Goal: Complete application form: Complete application form

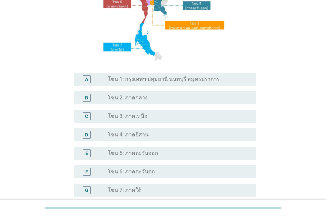
scroll to position [99, 0]
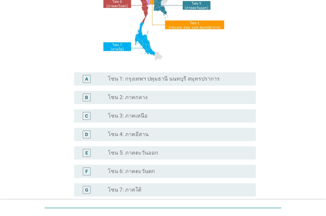
click at [123, 169] on label "โซน 6: ภาคตะวันตก" at bounding box center [131, 171] width 47 height 7
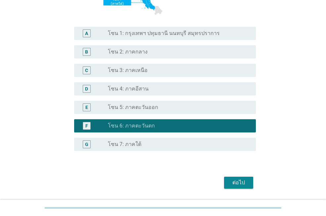
scroll to position [165, 0]
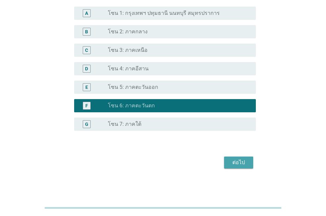
click at [235, 163] on div "ต่อไป" at bounding box center [238, 163] width 19 height 8
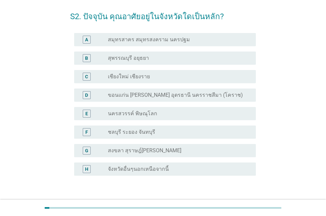
scroll to position [66, 0]
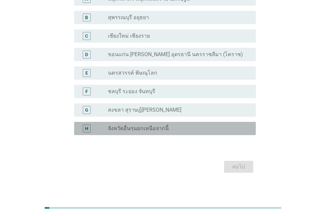
click at [155, 130] on label "จังหวัดอื่นๆนอกเหนือจากนี้" at bounding box center [138, 128] width 61 height 7
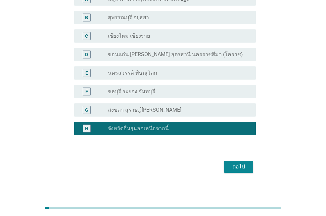
click at [236, 169] on div "ต่อไป" at bounding box center [238, 167] width 19 height 8
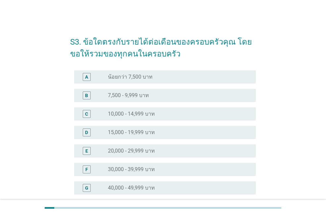
click at [121, 170] on label "30,000 - 39,999 บาท" at bounding box center [131, 169] width 47 height 7
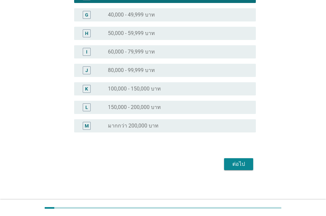
scroll to position [175, 0]
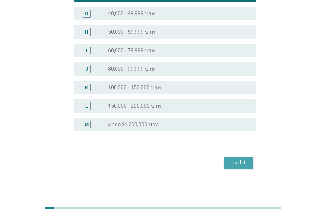
click at [236, 163] on div "ต่อไป" at bounding box center [238, 163] width 19 height 8
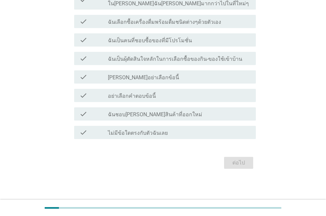
scroll to position [0, 0]
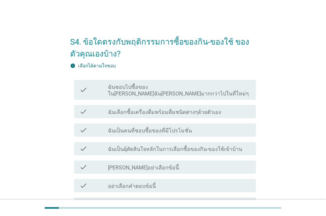
click at [133, 109] on label "ฉันเลือกซื้อเครื่องดื่มพร้อมดื่มชนิดต่างๆด้วยตัวเอง" at bounding box center [164, 112] width 113 height 7
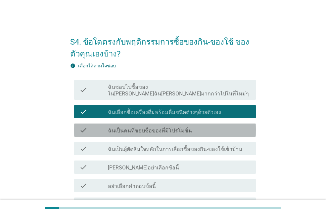
click at [151, 128] on label "ฉันเป็นคนที่ชอบซื้อของที่มีโปรโมชั่น" at bounding box center [150, 131] width 84 height 7
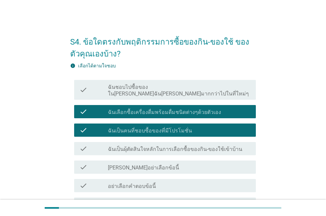
click at [165, 146] on label "ฉันเป็นผุ้ตัดสินใจหลักในการเลือกซื้อของกิน-ของใช้เข้าบ้าน" at bounding box center [175, 149] width 134 height 7
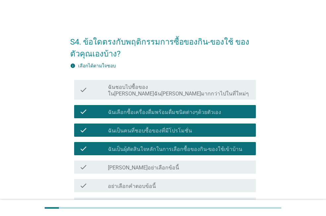
scroll to position [33, 0]
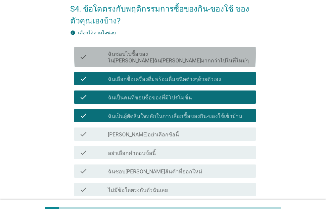
click at [138, 57] on label "ฉันชอบไปซื้อของใน[PERSON_NAME]ฉัน[PERSON_NAME]มากกว่าไปในที่ใหม่ๆ" at bounding box center [179, 57] width 143 height 13
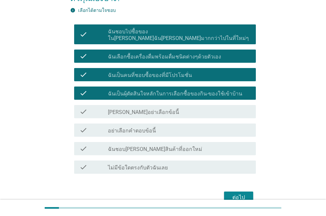
scroll to position [84, 0]
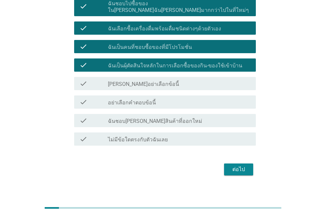
click at [225, 164] on button "ต่อไป" at bounding box center [238, 170] width 29 height 12
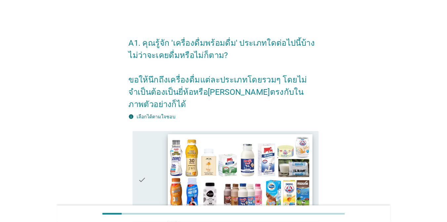
scroll to position [33, 0]
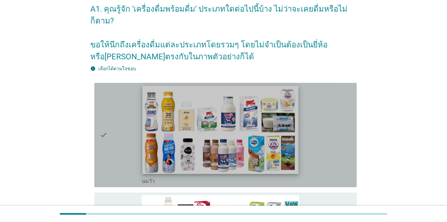
click at [235, 133] on img at bounding box center [220, 130] width 156 height 88
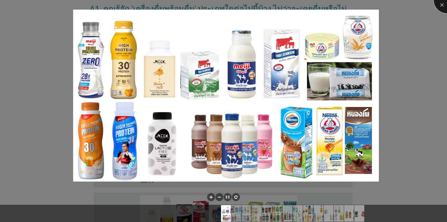
click at [326, 9] on div at bounding box center [447, 0] width 26 height 26
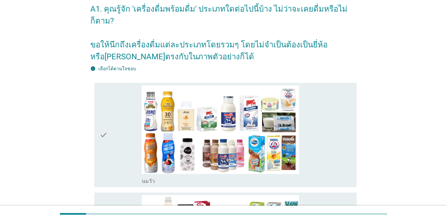
click at [105, 137] on icon "check" at bounding box center [104, 134] width 8 height 99
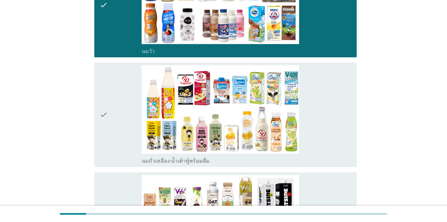
scroll to position [165, 0]
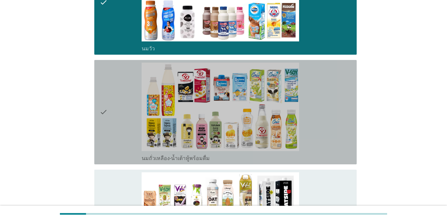
click at [104, 103] on icon "check" at bounding box center [104, 112] width 8 height 99
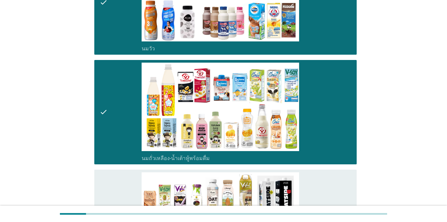
click at [111, 180] on div "check" at bounding box center [121, 221] width 42 height 99
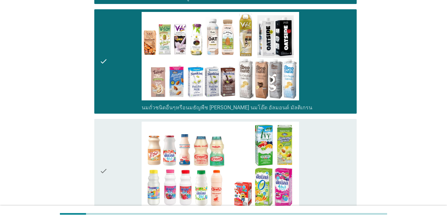
scroll to position [331, 0]
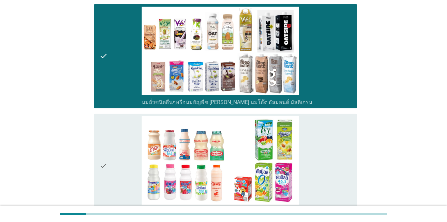
click at [113, 150] on div "check" at bounding box center [121, 165] width 42 height 99
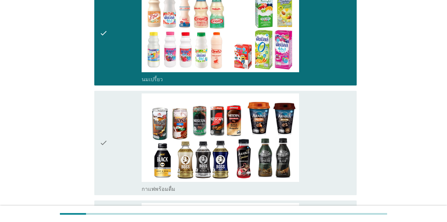
click at [115, 151] on div "check" at bounding box center [121, 142] width 42 height 99
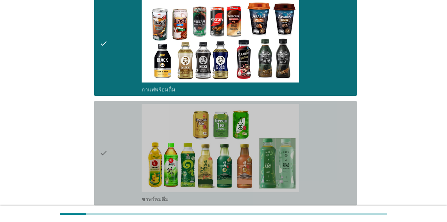
click at [115, 151] on div "check" at bounding box center [121, 153] width 42 height 99
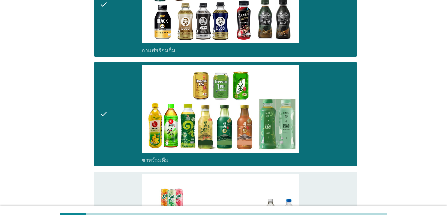
scroll to position [662, 0]
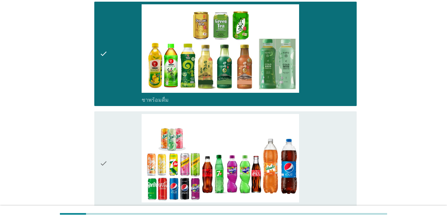
click at [115, 152] on div "check" at bounding box center [121, 163] width 42 height 99
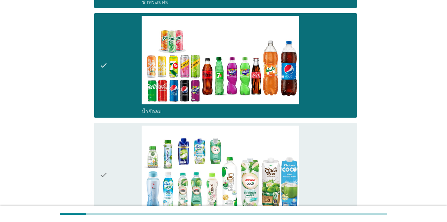
scroll to position [761, 0]
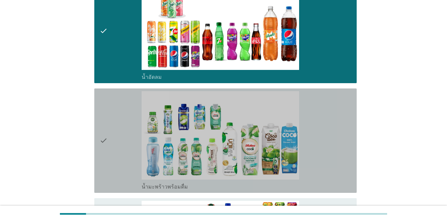
click at [115, 146] on div "check" at bounding box center [121, 140] width 42 height 99
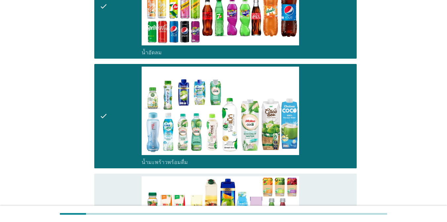
scroll to position [893, 0]
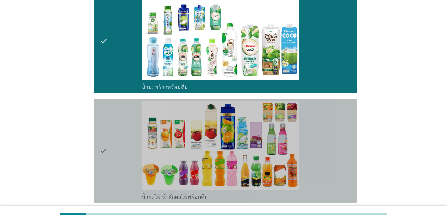
click at [114, 149] on div "check" at bounding box center [121, 150] width 42 height 99
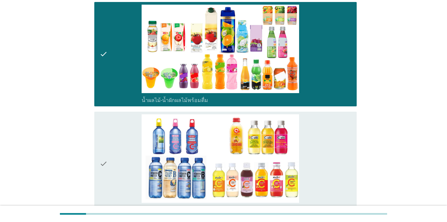
scroll to position [993, 0]
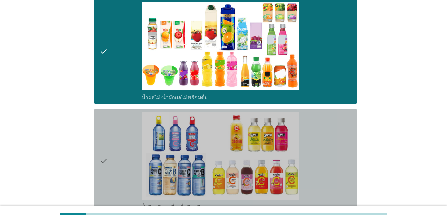
click at [114, 149] on div "check" at bounding box center [121, 161] width 42 height 99
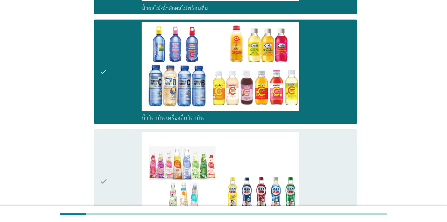
scroll to position [1092, 0]
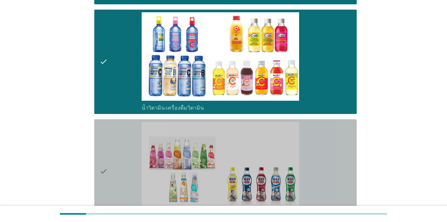
click at [114, 149] on div "check" at bounding box center [121, 171] width 42 height 99
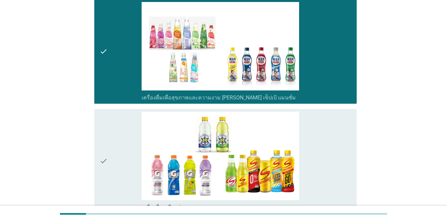
scroll to position [1224, 0]
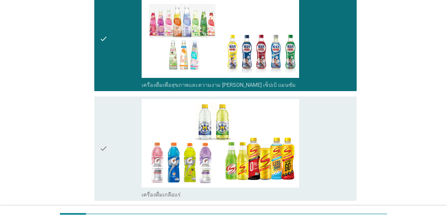
click at [114, 149] on div "check" at bounding box center [121, 148] width 42 height 99
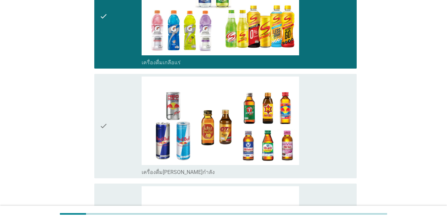
scroll to position [1357, 0]
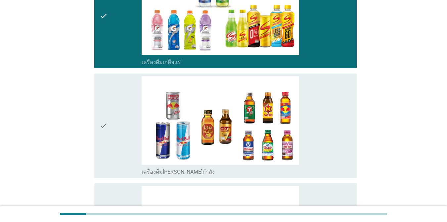
click at [115, 142] on div "check" at bounding box center [121, 125] width 42 height 99
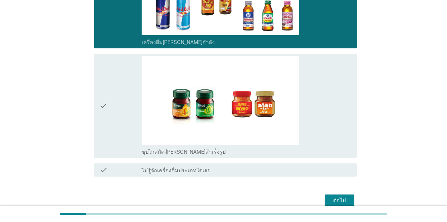
scroll to position [1489, 0]
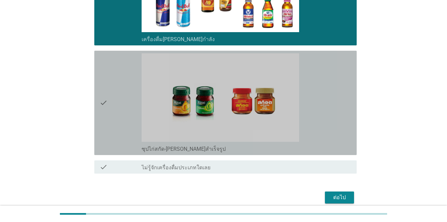
click at [112, 118] on div "check" at bounding box center [121, 102] width 42 height 99
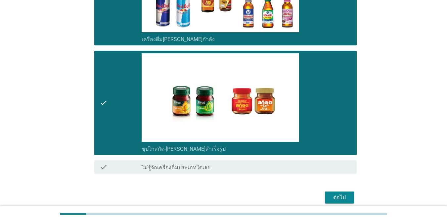
click at [326, 191] on button "ต่อไป" at bounding box center [339, 197] width 29 height 12
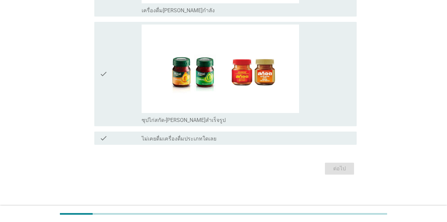
scroll to position [0, 0]
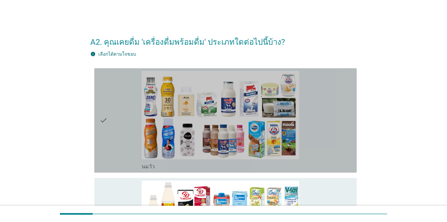
click at [114, 132] on div "check" at bounding box center [121, 120] width 42 height 99
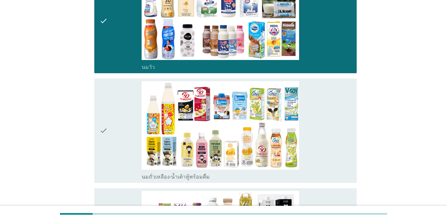
click at [115, 138] on div "check" at bounding box center [121, 130] width 42 height 99
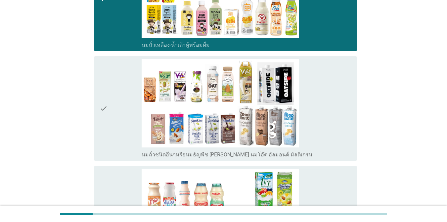
scroll to position [232, 0]
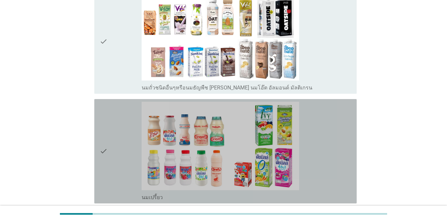
click at [123, 130] on div "check" at bounding box center [121, 151] width 42 height 99
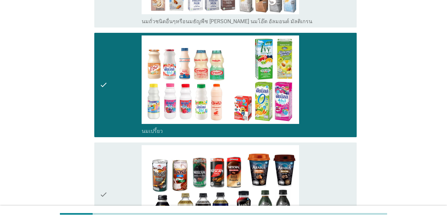
scroll to position [529, 0]
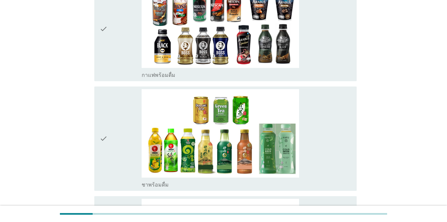
click at [114, 124] on div "check" at bounding box center [121, 138] width 42 height 99
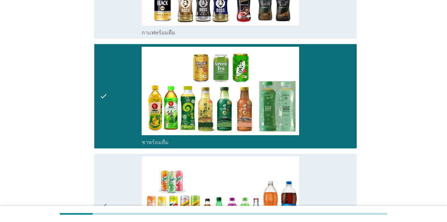
scroll to position [662, 0]
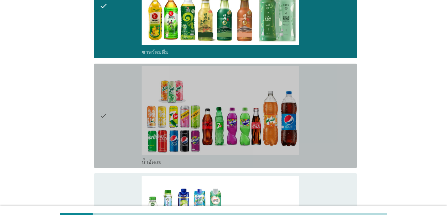
click at [117, 131] on div "check" at bounding box center [121, 115] width 42 height 99
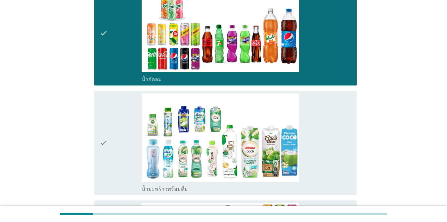
scroll to position [761, 0]
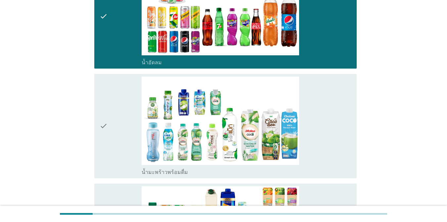
click at [117, 131] on div "check" at bounding box center [121, 125] width 42 height 99
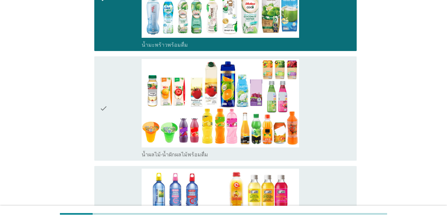
scroll to position [893, 0]
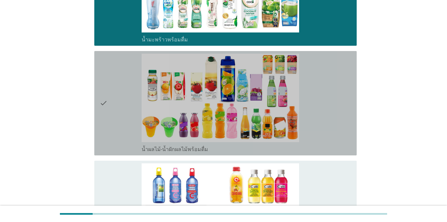
click at [120, 107] on div "check" at bounding box center [121, 103] width 42 height 99
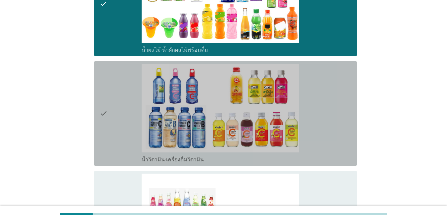
click at [121, 113] on div "check" at bounding box center [121, 113] width 42 height 99
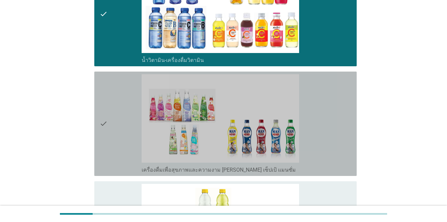
click at [125, 130] on div "check" at bounding box center [121, 123] width 42 height 99
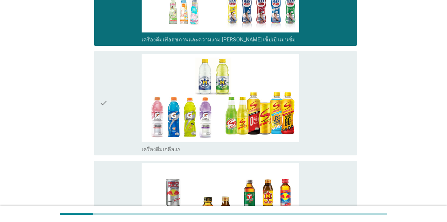
scroll to position [1224, 0]
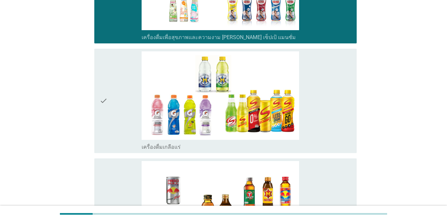
click at [126, 112] on div "check" at bounding box center [121, 100] width 42 height 99
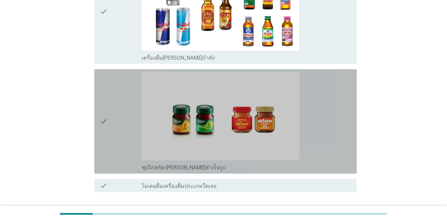
click at [124, 120] on div "check" at bounding box center [121, 121] width 42 height 99
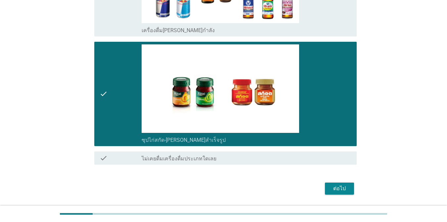
scroll to position [1470, 0]
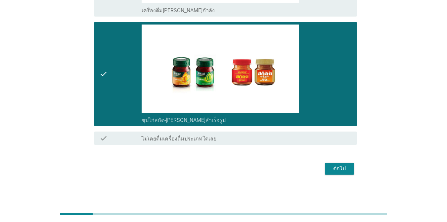
click at [326, 162] on div "ต่อไป" at bounding box center [223, 168] width 266 height 16
click at [326, 168] on div "ต่อไป" at bounding box center [339, 168] width 19 height 8
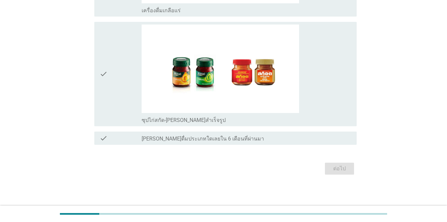
scroll to position [0, 0]
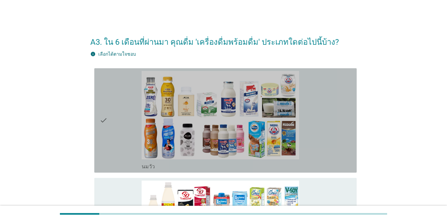
click at [121, 109] on div "check" at bounding box center [121, 120] width 42 height 99
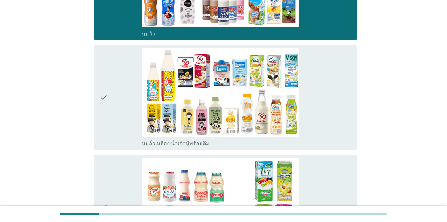
drag, startPoint x: 109, startPoint y: 117, endPoint x: 115, endPoint y: 122, distance: 8.2
click at [111, 118] on div "check" at bounding box center [121, 97] width 42 height 99
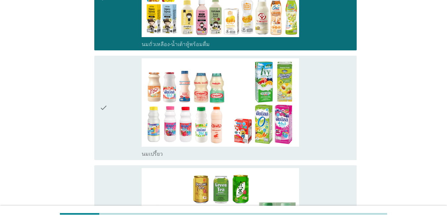
click at [134, 127] on div "check" at bounding box center [121, 107] width 42 height 99
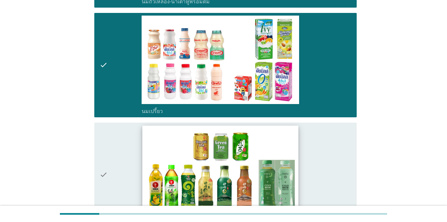
scroll to position [331, 0]
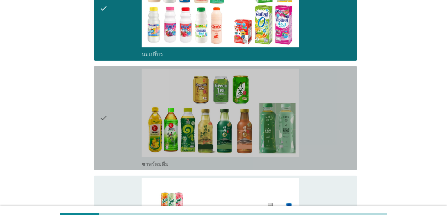
click at [116, 142] on div "check" at bounding box center [121, 117] width 42 height 99
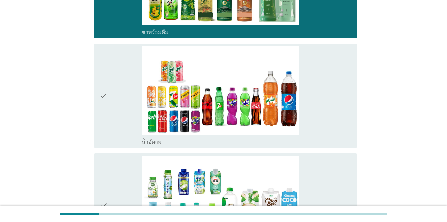
scroll to position [463, 0]
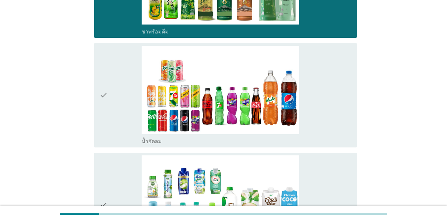
drag, startPoint x: 118, startPoint y: 100, endPoint x: 117, endPoint y: 105, distance: 5.0
click at [118, 104] on div "check" at bounding box center [121, 95] width 42 height 99
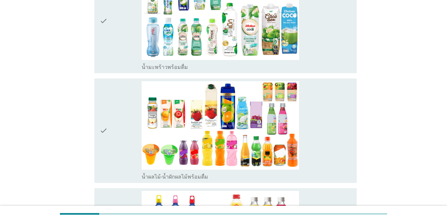
scroll to position [662, 0]
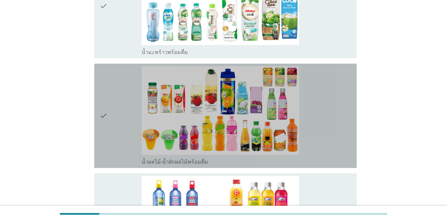
click at [121, 129] on div "check" at bounding box center [121, 115] width 42 height 99
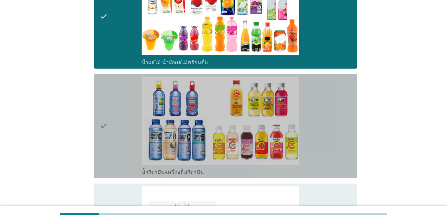
click at [132, 131] on div "check" at bounding box center [121, 125] width 42 height 99
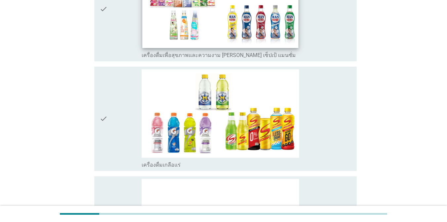
scroll to position [993, 0]
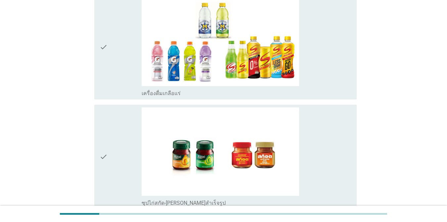
drag, startPoint x: 119, startPoint y: 78, endPoint x: 141, endPoint y: 91, distance: 25.7
click at [119, 78] on div "check" at bounding box center [121, 47] width 42 height 99
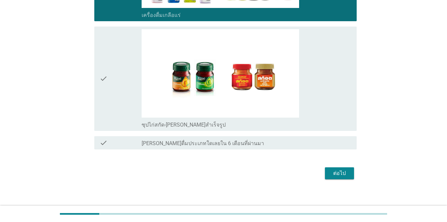
scroll to position [1142, 0]
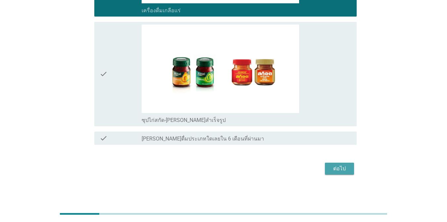
click at [326, 170] on div "ต่อไป" at bounding box center [339, 168] width 19 height 8
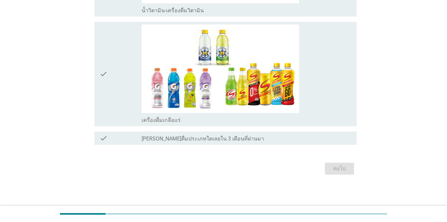
scroll to position [0, 0]
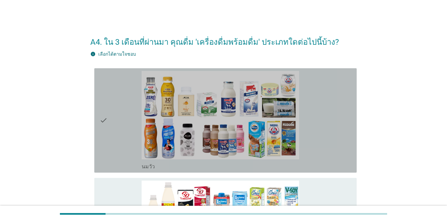
click at [134, 126] on div "check" at bounding box center [121, 120] width 42 height 99
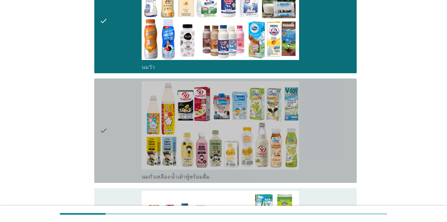
click at [129, 135] on div "check" at bounding box center [121, 130] width 42 height 99
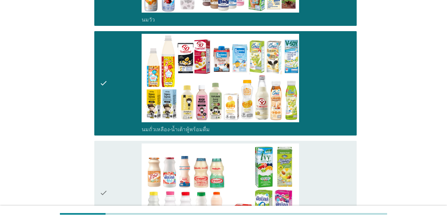
scroll to position [232, 0]
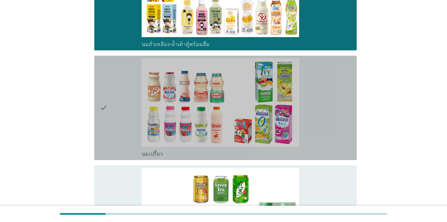
click at [127, 123] on div "check" at bounding box center [121, 107] width 42 height 99
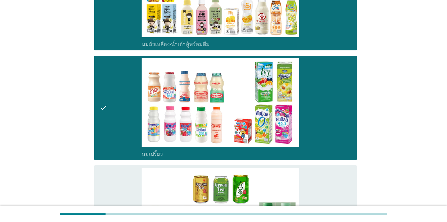
scroll to position [331, 0]
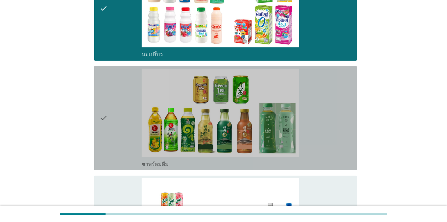
click at [131, 130] on div "check" at bounding box center [121, 117] width 42 height 99
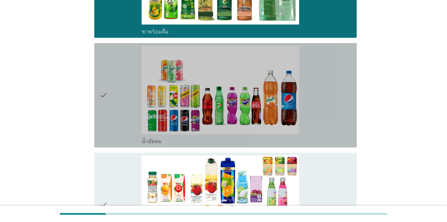
click at [129, 116] on div "check" at bounding box center [121, 95] width 42 height 99
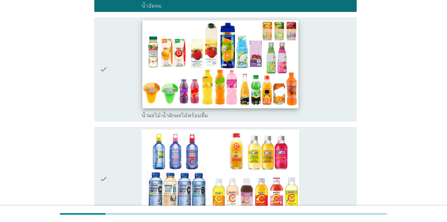
scroll to position [596, 0]
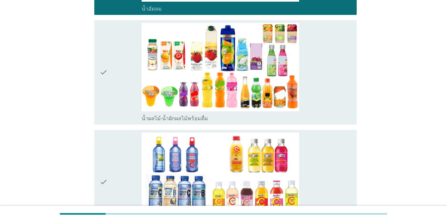
drag, startPoint x: 131, startPoint y: 87, endPoint x: 132, endPoint y: 96, distance: 8.7
click at [131, 90] on div "check" at bounding box center [121, 72] width 42 height 99
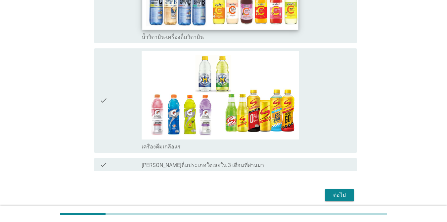
scroll to position [813, 0]
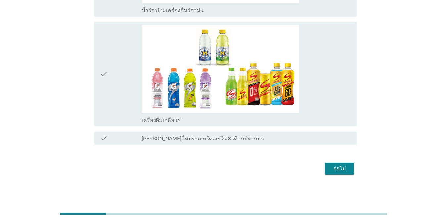
click at [326, 169] on div "ต่อไป" at bounding box center [339, 168] width 19 height 8
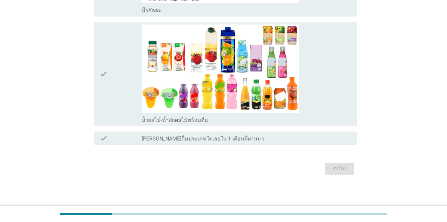
scroll to position [0, 0]
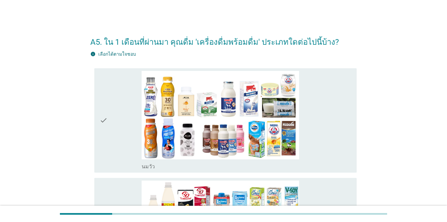
click at [122, 133] on div "check" at bounding box center [121, 120] width 42 height 99
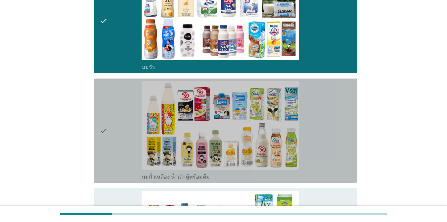
click at [121, 130] on div "check" at bounding box center [121, 130] width 42 height 99
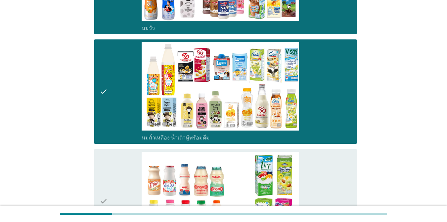
scroll to position [199, 0]
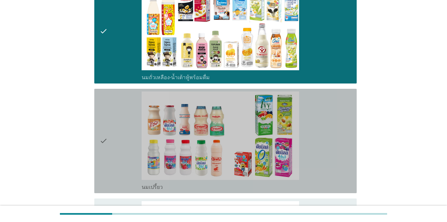
click at [122, 131] on div "check" at bounding box center [121, 140] width 42 height 99
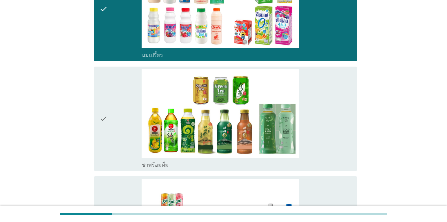
scroll to position [331, 0]
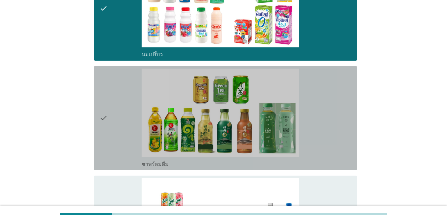
click at [124, 132] on div "check" at bounding box center [121, 117] width 42 height 99
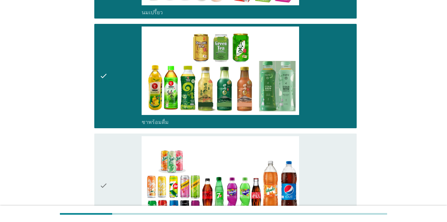
scroll to position [430, 0]
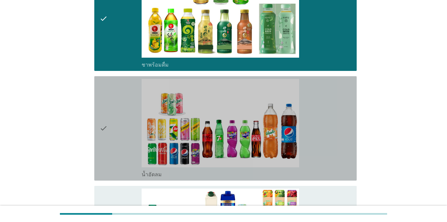
click at [126, 132] on div "check" at bounding box center [121, 128] width 42 height 99
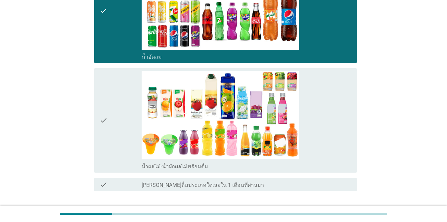
scroll to position [562, 0]
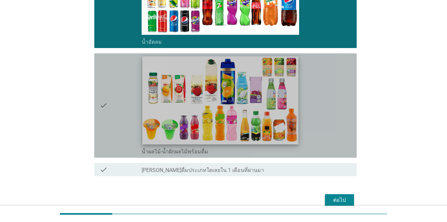
drag, startPoint x: 115, startPoint y: 117, endPoint x: 160, endPoint y: 126, distance: 46.5
click at [116, 117] on div "check" at bounding box center [121, 105] width 42 height 99
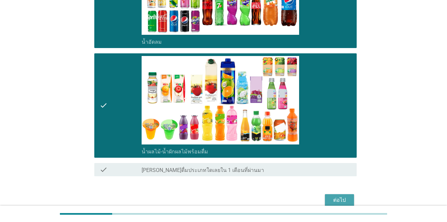
click at [326, 199] on div "ต่อไป" at bounding box center [339, 200] width 19 height 8
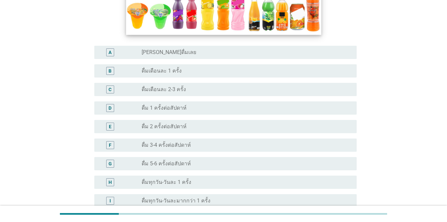
scroll to position [165, 0]
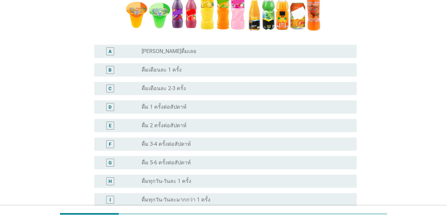
click at [153, 90] on label "ดื่มเดือนละ 2-3 ครั้ง" at bounding box center [164, 88] width 44 height 7
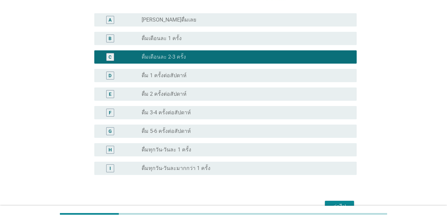
scroll to position [235, 0]
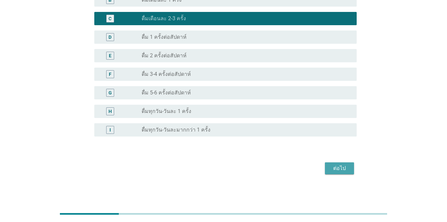
click at [326, 170] on div "ต่อไป" at bounding box center [339, 168] width 19 height 8
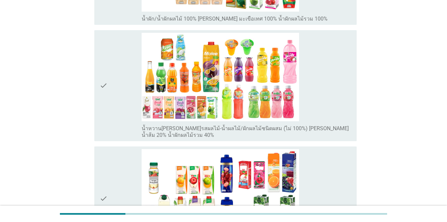
scroll to position [165, 0]
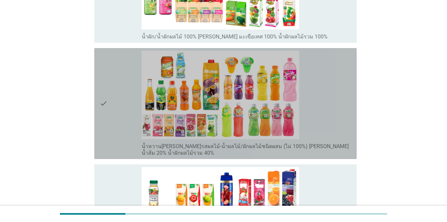
click at [117, 83] on div "check" at bounding box center [121, 104] width 42 height 106
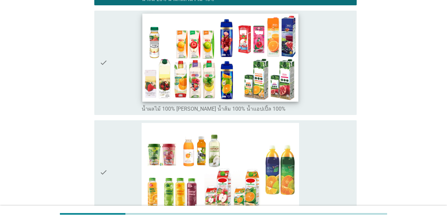
scroll to position [397, 0]
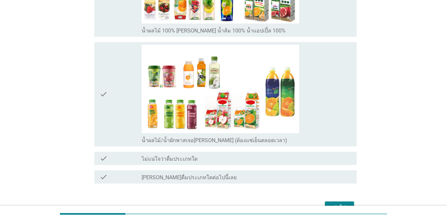
click at [326, 204] on div "ต่อไป" at bounding box center [339, 207] width 19 height 8
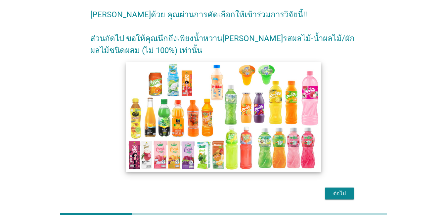
scroll to position [53, 0]
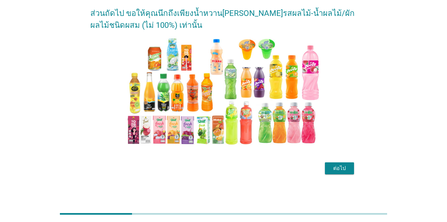
click at [326, 170] on div "ต่อไป" at bounding box center [339, 168] width 19 height 8
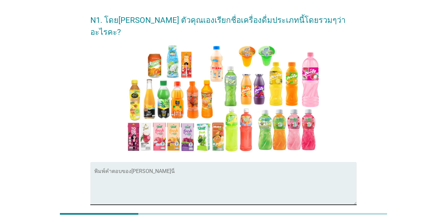
scroll to position [33, 0]
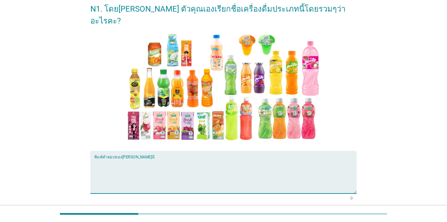
click at [123, 158] on textarea "พิมพ์คำตอบของคุณ ที่นี่" at bounding box center [225, 175] width 262 height 35
type textarea "o"
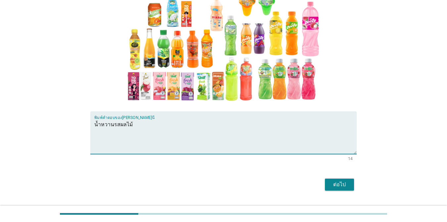
scroll to position [77, 0]
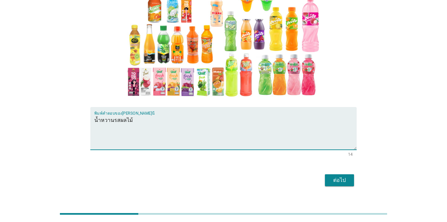
type textarea "น้ำหวานรสผลไม้"
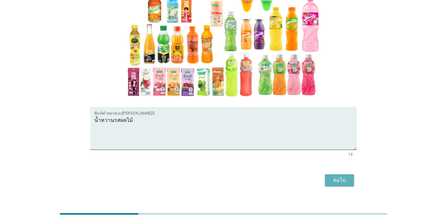
click at [326, 176] on div "ต่อไป" at bounding box center [339, 180] width 19 height 8
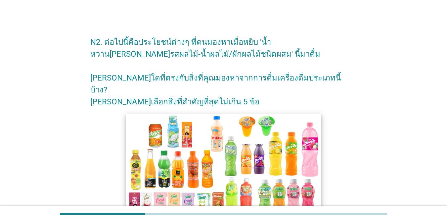
scroll to position [132, 0]
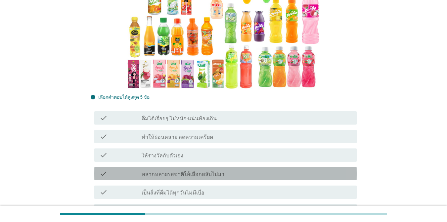
click at [223, 169] on div "check_box_outline_blank หลากหลายรสชาติให้เลือกสลับไปมา" at bounding box center [247, 173] width 210 height 8
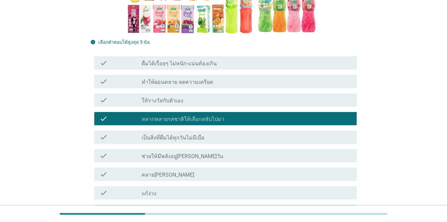
scroll to position [199, 0]
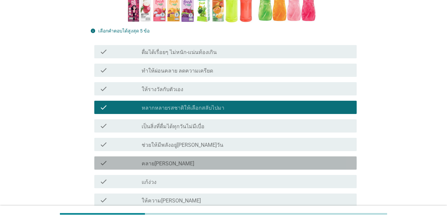
click at [191, 159] on div "check_box_outline_blank คลาย[PERSON_NAME]" at bounding box center [247, 163] width 210 height 8
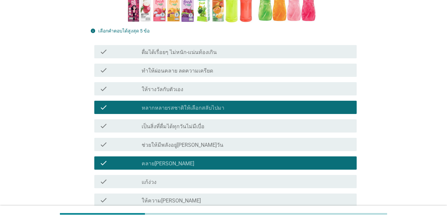
scroll to position [232, 0]
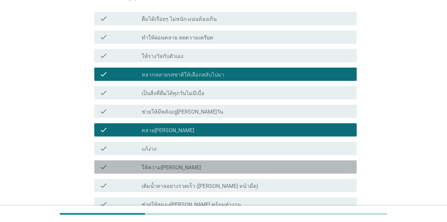
click at [194, 163] on div "check_box_outline_blank ให้ความ[PERSON_NAME]" at bounding box center [247, 167] width 210 height 8
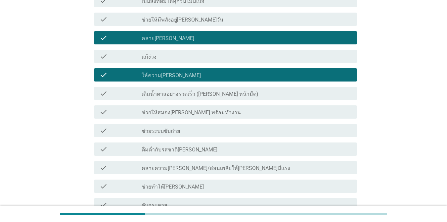
scroll to position [331, 0]
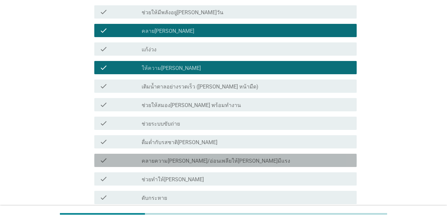
click at [215, 157] on label "คลายความ[PERSON_NAME]/อ่อนเพลียให้[PERSON_NAME]มีแรง" at bounding box center [216, 160] width 149 height 7
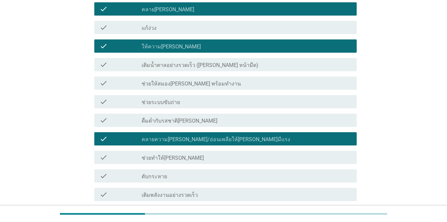
scroll to position [364, 0]
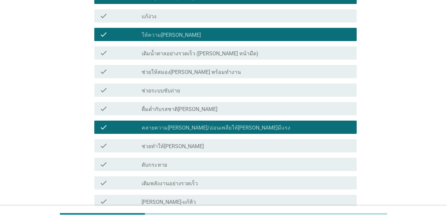
click at [193, 160] on div "check_box_outline_blank ดับกระหาย" at bounding box center [247, 164] width 210 height 8
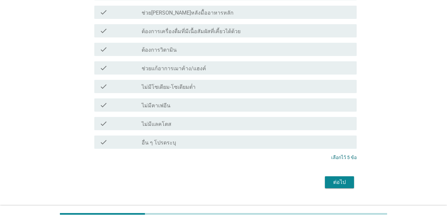
scroll to position [666, 0]
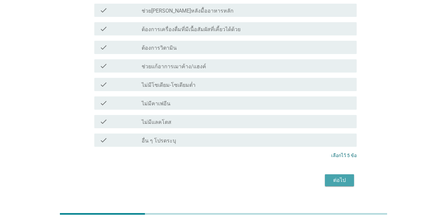
click at [326, 176] on div "ต่อไป" at bounding box center [339, 180] width 19 height 8
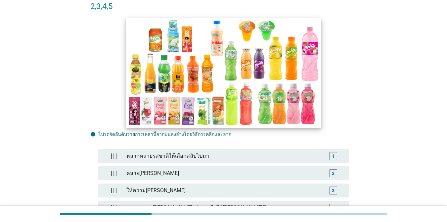
scroll to position [99, 0]
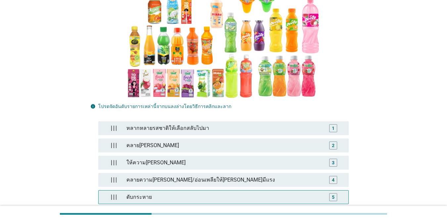
click at [186, 190] on div "ดับกระหาย" at bounding box center [223, 196] width 199 height 13
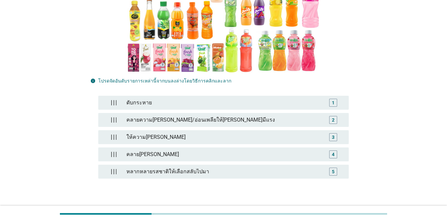
scroll to position [159, 0]
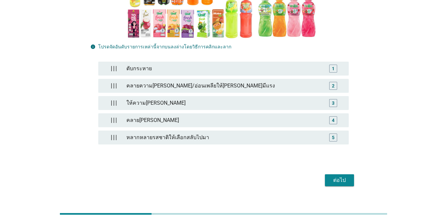
click at [326, 176] on div "ต่อไป" at bounding box center [339, 180] width 19 height 8
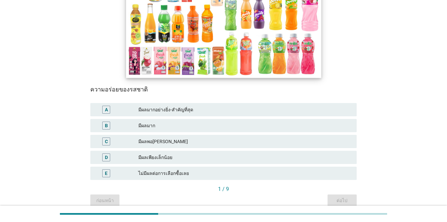
scroll to position [99, 0]
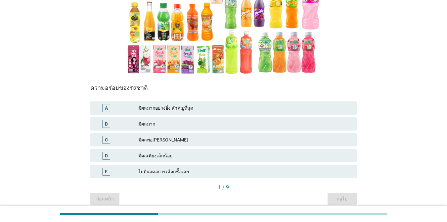
click at [170, 122] on div "มีผลมาก" at bounding box center [244, 124] width 213 height 8
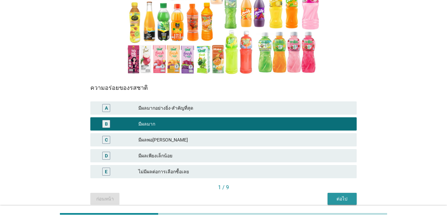
click at [326, 200] on div "ต่อไป" at bounding box center [342, 198] width 19 height 7
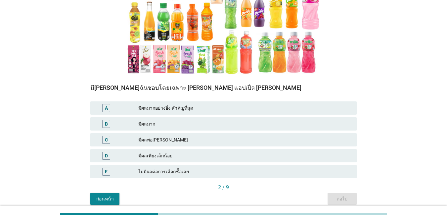
click at [164, 138] on div "มีผลพอ[PERSON_NAME]" at bounding box center [244, 140] width 213 height 8
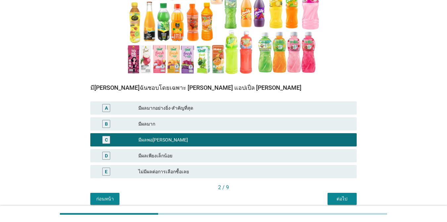
click at [326, 199] on div "ต่อไป" at bounding box center [342, 198] width 19 height 7
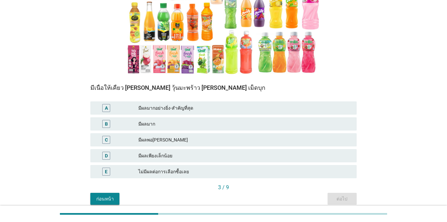
click at [213, 135] on div "C มีผลพอ[PERSON_NAME]" at bounding box center [223, 139] width 266 height 13
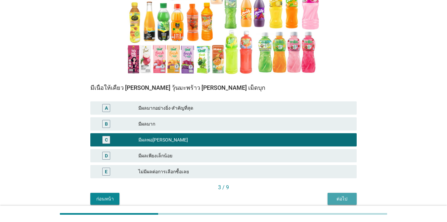
click at [326, 195] on button "ต่อไป" at bounding box center [342, 199] width 29 height 12
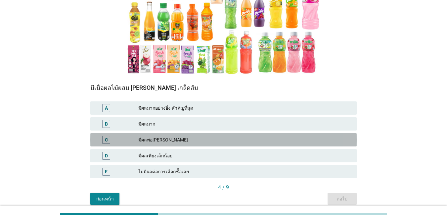
click at [192, 140] on div "มีผลพอ[PERSON_NAME]" at bounding box center [244, 140] width 213 height 8
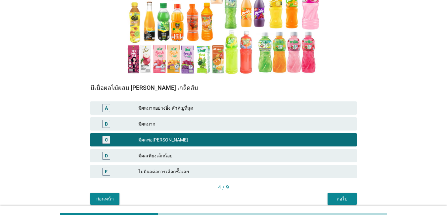
click at [326, 195] on button "ต่อไป" at bounding box center [342, 199] width 29 height 12
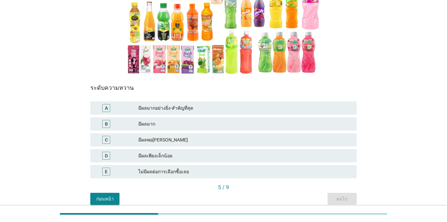
click at [175, 139] on div "มีผลพอ[PERSON_NAME]" at bounding box center [244, 140] width 213 height 8
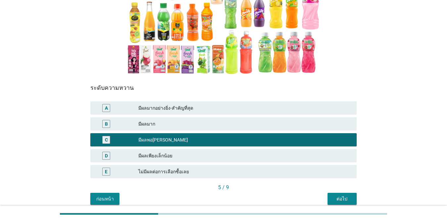
click at [191, 123] on div "มีผลมาก" at bounding box center [244, 124] width 213 height 8
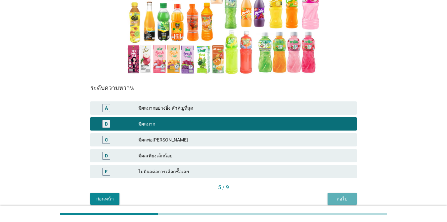
drag, startPoint x: 335, startPoint y: 196, endPoint x: 299, endPoint y: 180, distance: 38.8
click at [326, 196] on div "ต่อไป" at bounding box center [342, 198] width 19 height 7
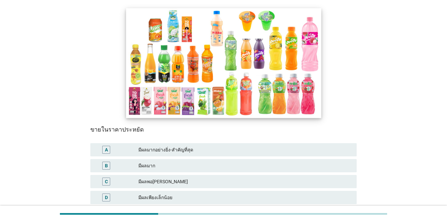
scroll to position [66, 0]
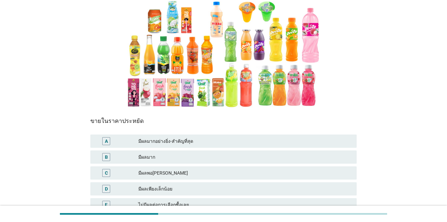
click at [174, 156] on div "มีผลมาก" at bounding box center [244, 157] width 213 height 8
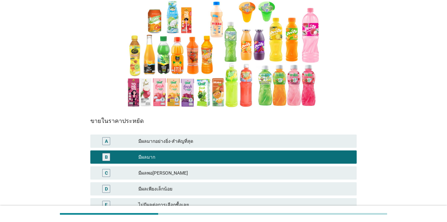
scroll to position [128, 0]
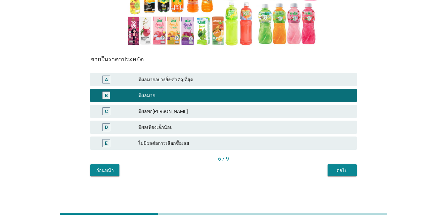
click at [326, 171] on div "ต่อไป" at bounding box center [342, 170] width 19 height 7
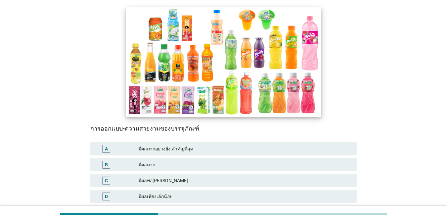
scroll to position [66, 0]
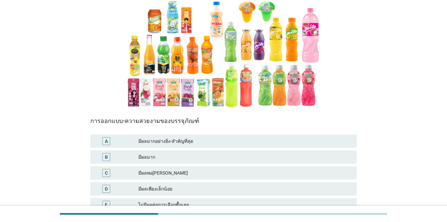
click at [186, 156] on div "มีผลมาก" at bounding box center [244, 157] width 213 height 8
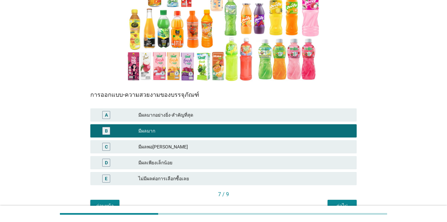
scroll to position [128, 0]
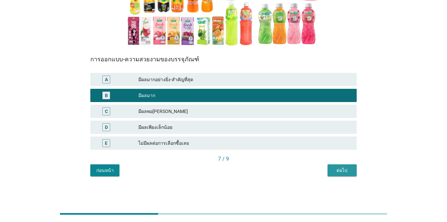
click at [326, 171] on div "ต่อไป" at bounding box center [342, 170] width 19 height 7
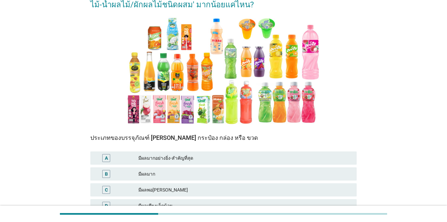
scroll to position [66, 0]
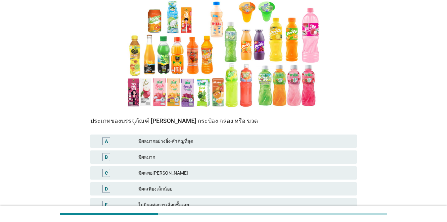
click at [175, 172] on div "มีผลพอ[PERSON_NAME]" at bounding box center [244, 173] width 213 height 8
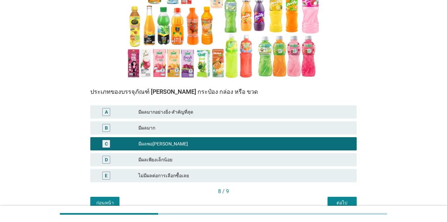
scroll to position [128, 0]
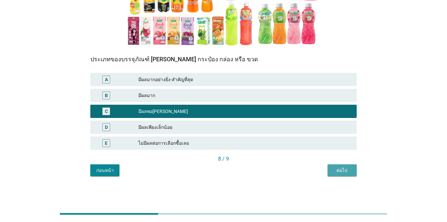
click at [326, 170] on button "ต่อไป" at bounding box center [342, 170] width 29 height 12
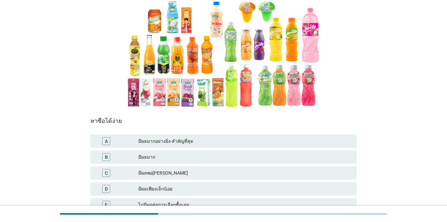
scroll to position [99, 0]
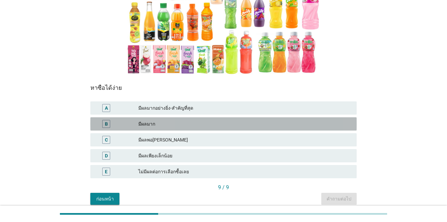
click at [173, 126] on div "มีผลมาก" at bounding box center [244, 124] width 213 height 8
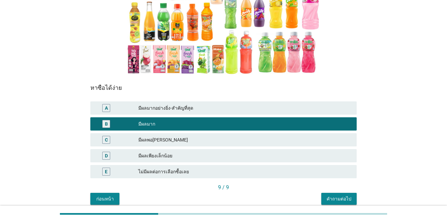
click at [326, 198] on div "คำถามต่อไป" at bounding box center [339, 198] width 25 height 7
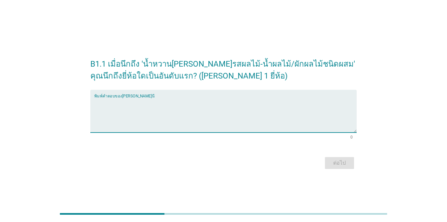
click at [155, 120] on textarea "พิมพ์คำตอบของคุณ ที่นี่" at bounding box center [225, 115] width 262 height 35
type textarea "ทิปโก้"
click at [326, 163] on div "ต่อไป" at bounding box center [339, 163] width 19 height 8
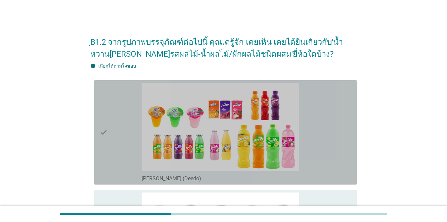
click at [124, 132] on div "check" at bounding box center [121, 132] width 42 height 99
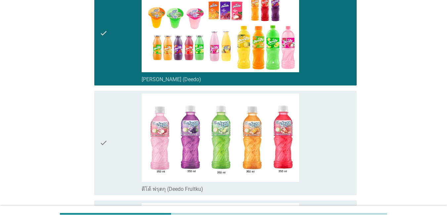
scroll to position [99, 0]
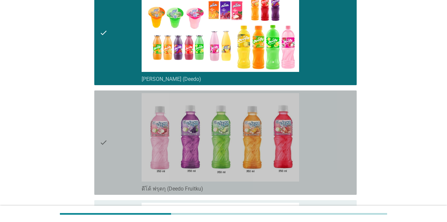
click at [118, 132] on div "check" at bounding box center [121, 142] width 42 height 99
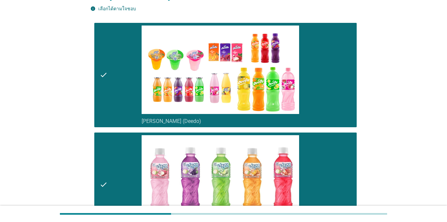
scroll to position [0, 0]
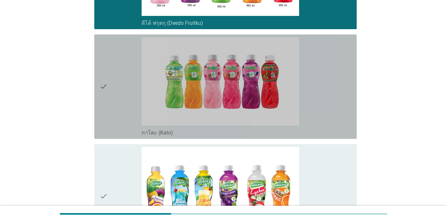
click at [121, 113] on div "check" at bounding box center [121, 86] width 42 height 99
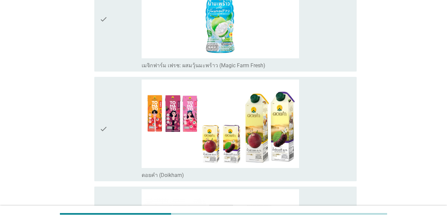
scroll to position [993, 0]
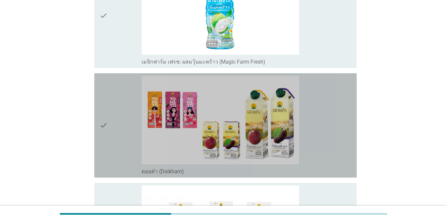
click at [119, 117] on div "check" at bounding box center [121, 125] width 42 height 99
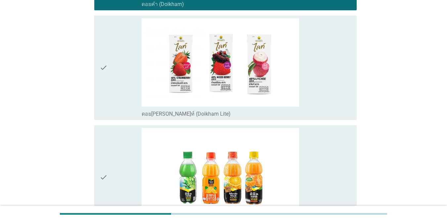
scroll to position [1224, 0]
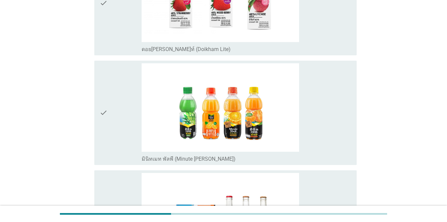
click at [121, 17] on div "check" at bounding box center [121, 3] width 42 height 99
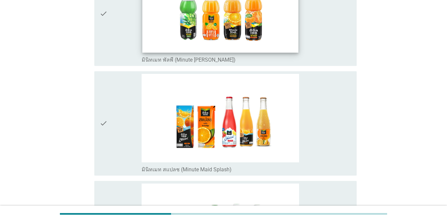
scroll to position [1324, 0]
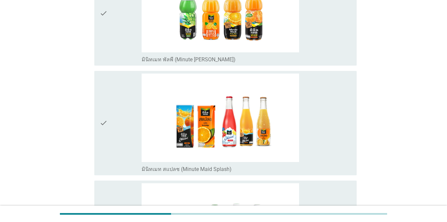
click at [118, 122] on div "check" at bounding box center [121, 122] width 42 height 99
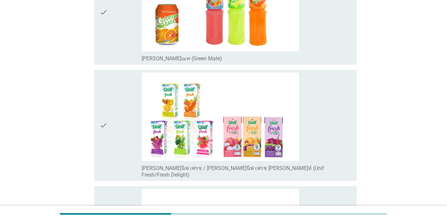
scroll to position [1555, 0]
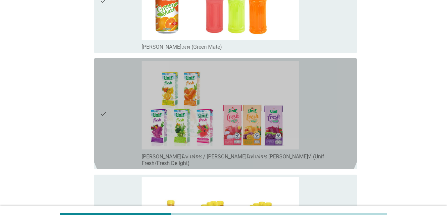
click at [119, 115] on div "check" at bounding box center [121, 114] width 42 height 106
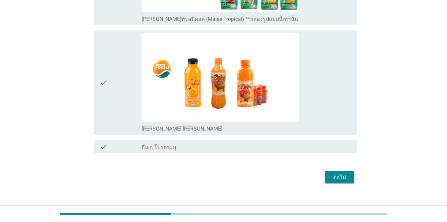
scroll to position [1920, 0]
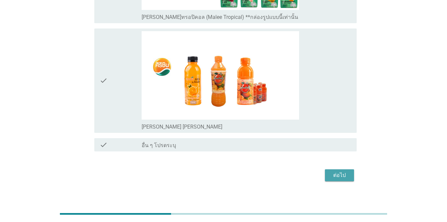
click at [326, 171] on div "ต่อไป" at bounding box center [339, 175] width 19 height 8
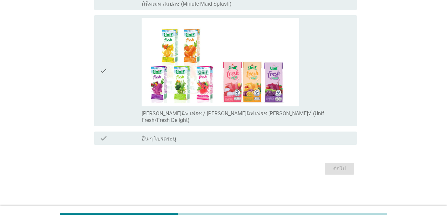
scroll to position [0, 0]
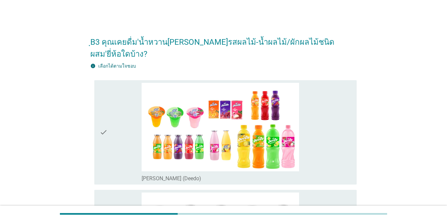
click at [112, 109] on div "check" at bounding box center [121, 132] width 42 height 99
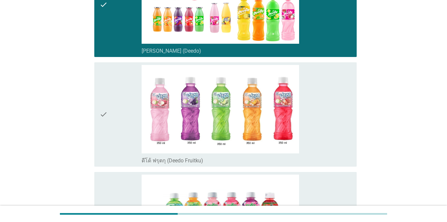
scroll to position [132, 0]
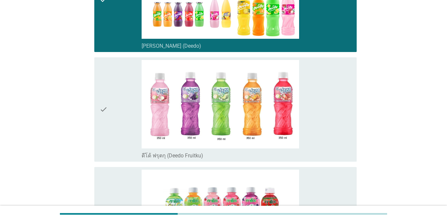
click at [117, 113] on div "check" at bounding box center [121, 109] width 42 height 99
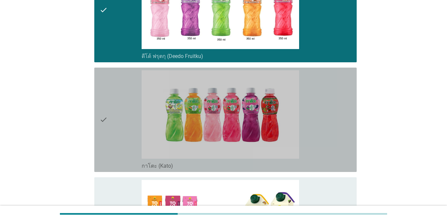
click at [118, 117] on div "check" at bounding box center [121, 119] width 42 height 99
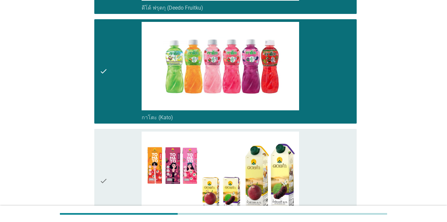
scroll to position [364, 0]
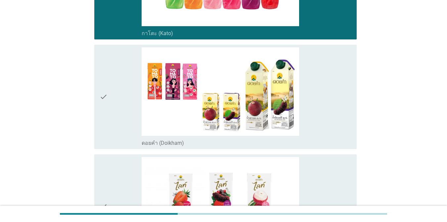
click at [117, 104] on div "check" at bounding box center [121, 96] width 42 height 99
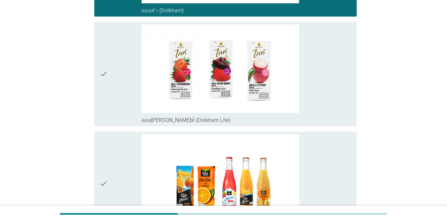
click at [117, 84] on div "check" at bounding box center [121, 73] width 42 height 99
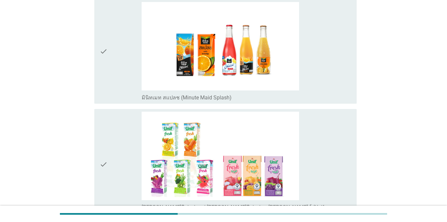
scroll to position [629, 0]
drag, startPoint x: 115, startPoint y: 56, endPoint x: 115, endPoint y: 71, distance: 15.6
click at [115, 56] on div "check" at bounding box center [121, 51] width 42 height 99
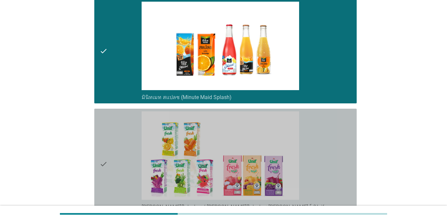
click at [121, 158] on div "check" at bounding box center [121, 164] width 42 height 106
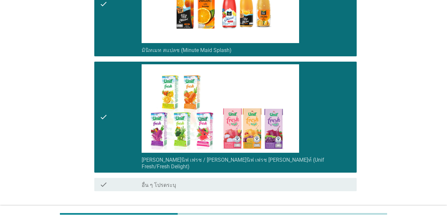
scroll to position [703, 0]
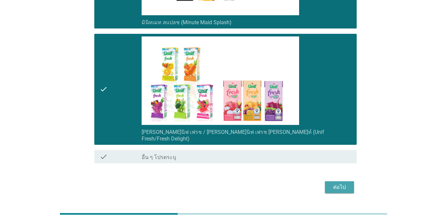
click at [326, 183] on div "ต่อไป" at bounding box center [339, 187] width 19 height 8
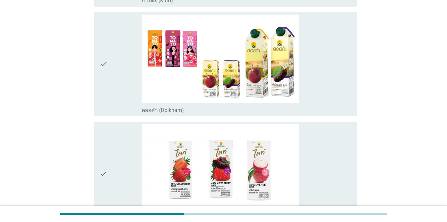
scroll to position [397, 0]
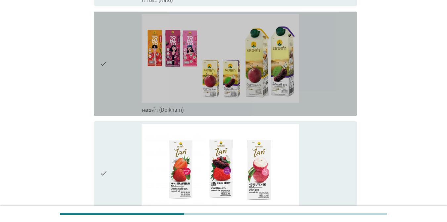
click at [107, 71] on icon "check" at bounding box center [104, 63] width 8 height 99
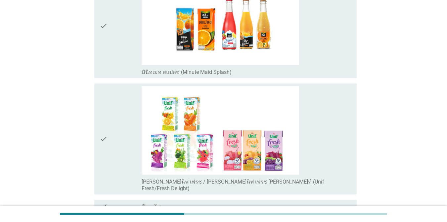
scroll to position [662, 0]
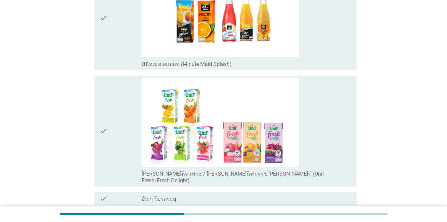
click at [120, 107] on div "check" at bounding box center [121, 131] width 42 height 106
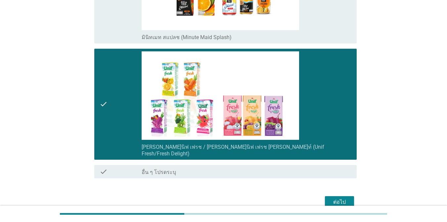
scroll to position [715, 0]
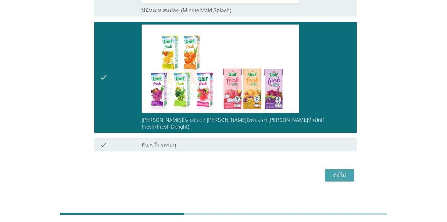
click at [326, 171] on div "ต่อไป" at bounding box center [339, 175] width 19 height 8
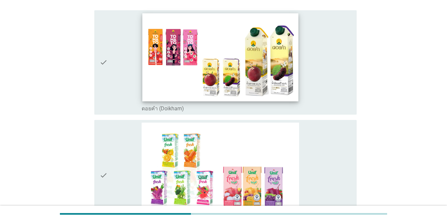
scroll to position [99, 0]
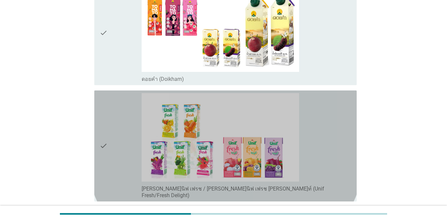
click at [119, 141] on div "check" at bounding box center [121, 146] width 42 height 106
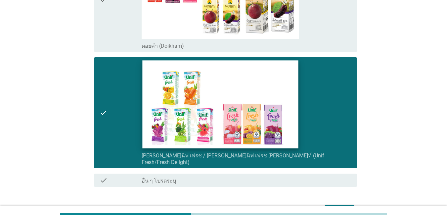
scroll to position [168, 0]
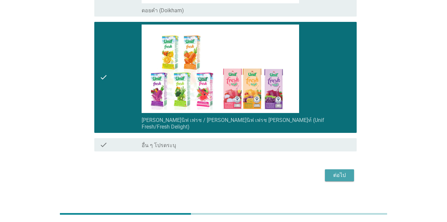
click at [326, 171] on div "ต่อไป" at bounding box center [339, 175] width 19 height 8
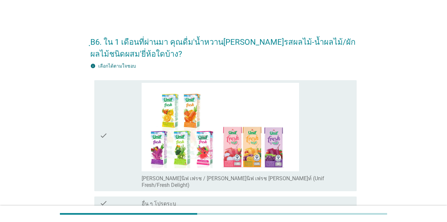
scroll to position [58, 0]
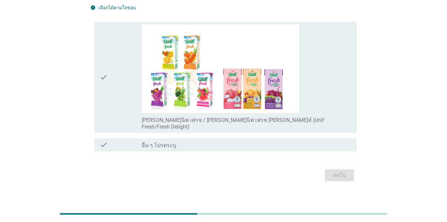
click at [128, 70] on div "check" at bounding box center [121, 77] width 42 height 106
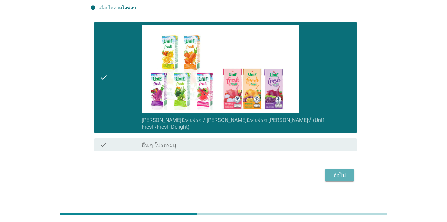
drag, startPoint x: 342, startPoint y: 169, endPoint x: 258, endPoint y: 140, distance: 88.8
click at [326, 171] on div "ต่อไป" at bounding box center [339, 175] width 19 height 8
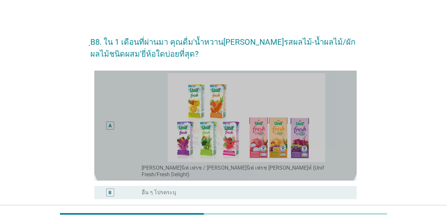
click at [112, 121] on div "A" at bounding box center [110, 125] width 8 height 8
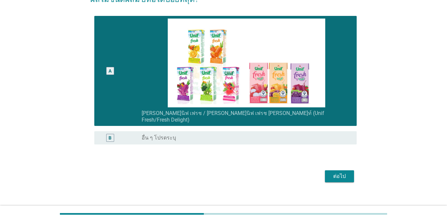
scroll to position [56, 0]
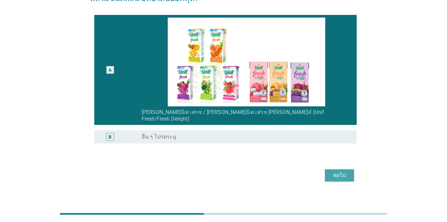
click at [326, 171] on div "ต่อไป" at bounding box center [339, 175] width 19 height 8
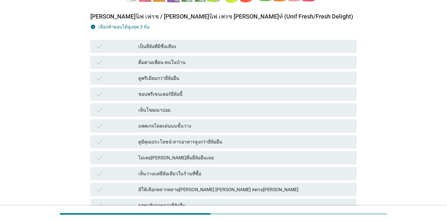
scroll to position [199, 0]
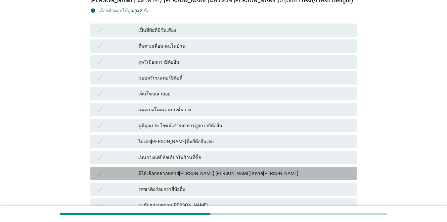
click at [188, 169] on div "มีให้เลือกหลากหลาย[PERSON_NAME] [PERSON_NAME] สตรอ[PERSON_NAME]" at bounding box center [244, 173] width 213 height 8
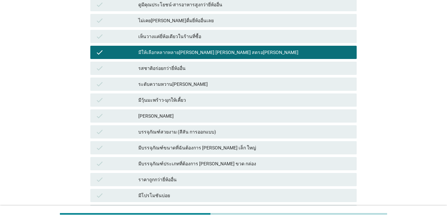
scroll to position [331, 0]
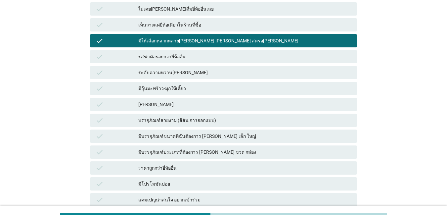
click at [182, 211] on div "หาซื้อง่าย" at bounding box center [244, 215] width 213 height 8
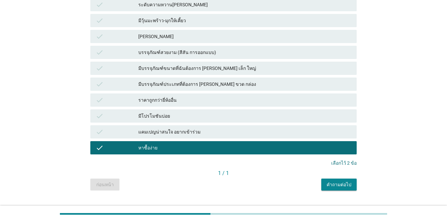
scroll to position [401, 0]
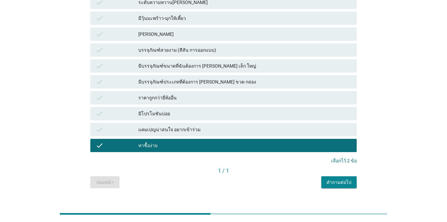
click at [326, 179] on div "คำถามต่อไป" at bounding box center [339, 182] width 25 height 7
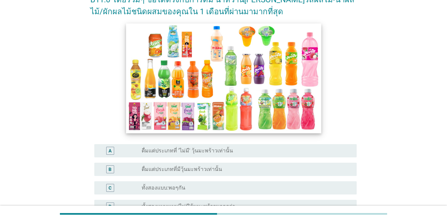
scroll to position [132, 0]
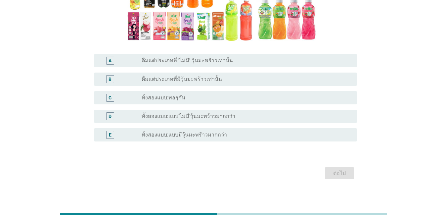
click at [181, 61] on label "ดื่มแต่ประเภทที่ 'ไม่มี' วุ้นมะพร้าวเท่านั้น" at bounding box center [187, 60] width 91 height 7
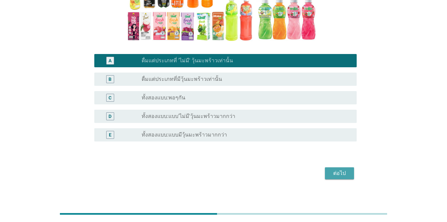
click at [326, 174] on div "ต่อไป" at bounding box center [339, 173] width 19 height 8
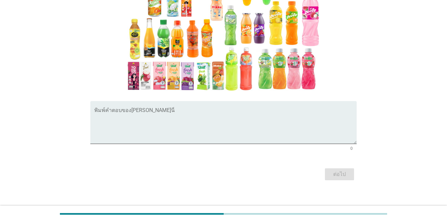
scroll to position [101, 0]
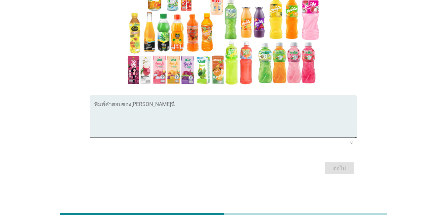
click at [186, 122] on textarea "พิมพ์คำตอบของคุณ ที่นี่" at bounding box center [225, 120] width 262 height 35
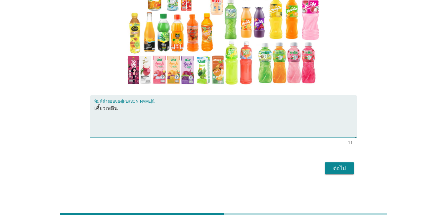
type textarea "เคี้ยวเพลิน"
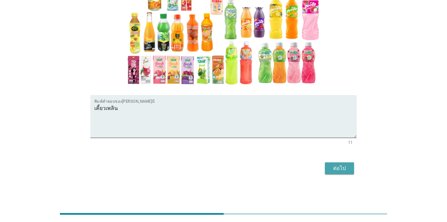
click at [326, 167] on div "ต่อไป" at bounding box center [339, 168] width 19 height 8
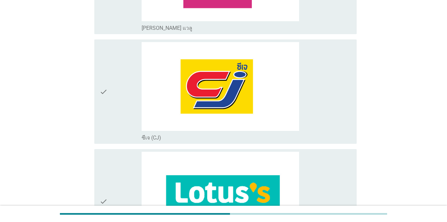
scroll to position [893, 0]
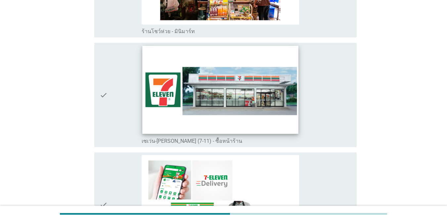
click at [152, 91] on img at bounding box center [220, 90] width 156 height 88
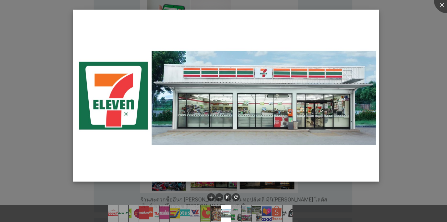
scroll to position [1555, 0]
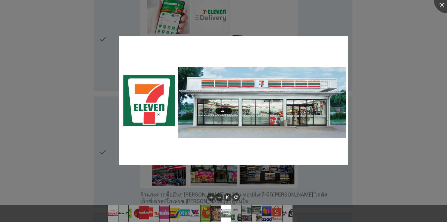
click at [326, 98] on div at bounding box center [223, 111] width 447 height 222
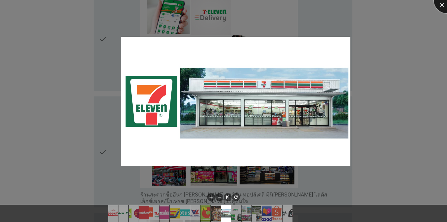
drag, startPoint x: 439, startPoint y: 5, endPoint x: 428, endPoint y: 17, distance: 16.1
click at [326, 5] on div at bounding box center [447, 0] width 26 height 26
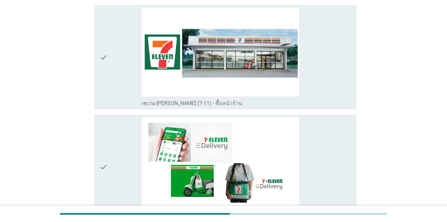
scroll to position [1423, 0]
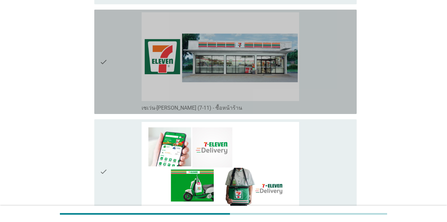
click at [102, 52] on icon "check" at bounding box center [104, 61] width 8 height 99
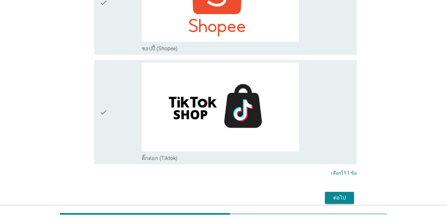
scroll to position [2052, 0]
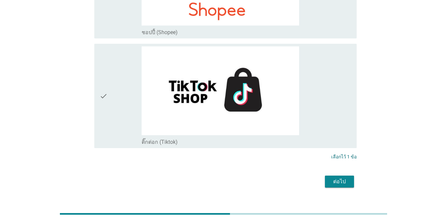
click at [326, 177] on div "ต่อไป" at bounding box center [339, 181] width 19 height 8
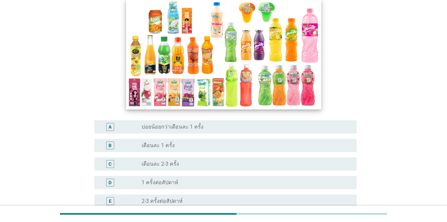
scroll to position [99, 0]
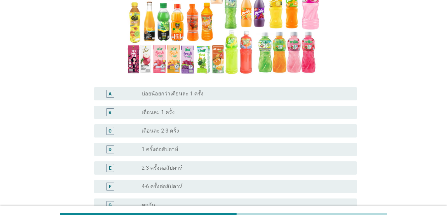
click at [108, 111] on div "B" at bounding box center [110, 112] width 8 height 8
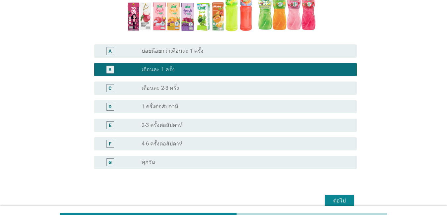
scroll to position [174, 0]
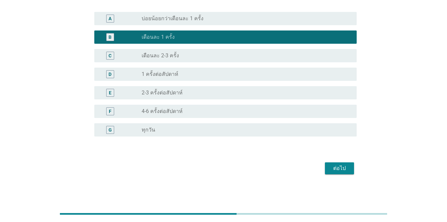
click at [326, 166] on div "ต่อไป" at bounding box center [339, 168] width 19 height 8
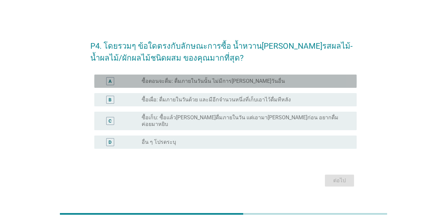
click at [111, 85] on div "A" at bounding box center [110, 81] width 3 height 7
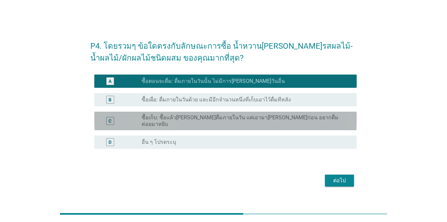
click at [112, 120] on div "C" at bounding box center [110, 121] width 8 height 8
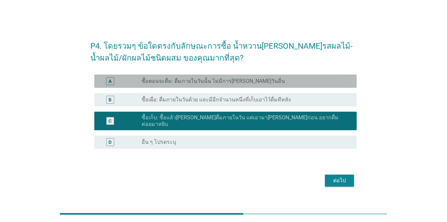
click at [110, 83] on div "A" at bounding box center [110, 81] width 3 height 7
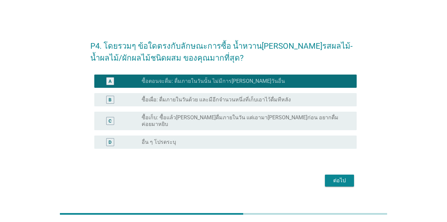
click at [326, 178] on div "ต่อไป" at bounding box center [339, 180] width 19 height 8
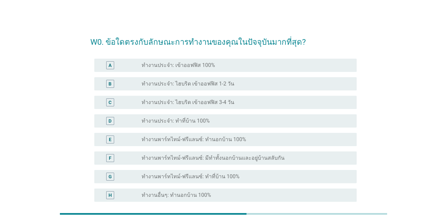
click at [115, 65] on div "A" at bounding box center [110, 65] width 21 height 8
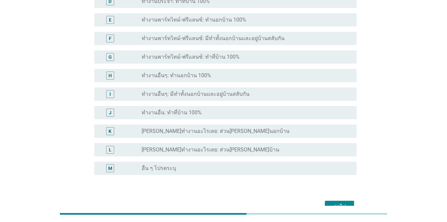
scroll to position [157, 0]
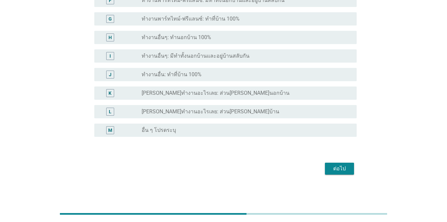
click at [326, 166] on div "ต่อไป" at bounding box center [339, 168] width 19 height 8
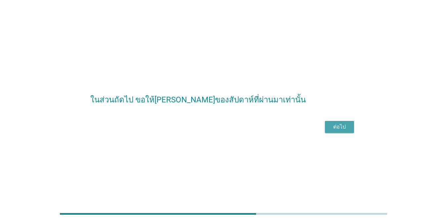
click at [326, 133] on button "ต่อไป" at bounding box center [339, 127] width 29 height 12
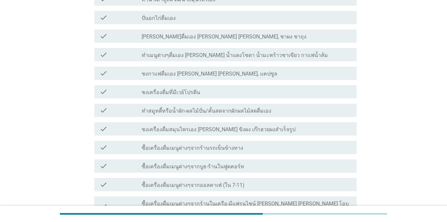
scroll to position [99, 0]
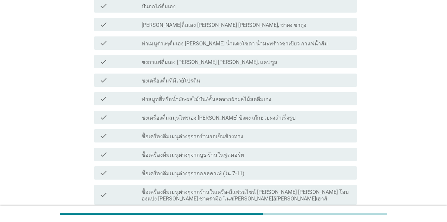
click at [181, 170] on label "ซื้อเครื่องดื่มเมนูต่างๆจากออลคาเฟ่ (ใน 7-11)" at bounding box center [193, 173] width 103 height 7
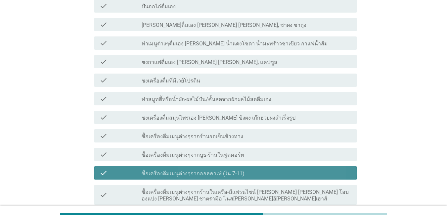
click at [181, 170] on label "ซื้อเครื่องดื่มเมนูต่างๆจากออลคาเฟ่ (ใน 7-11)" at bounding box center [193, 173] width 103 height 7
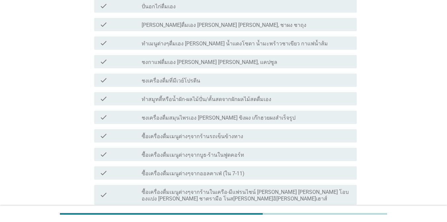
scroll to position [132, 0]
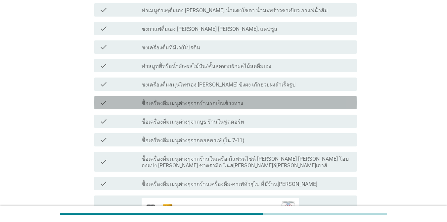
click at [159, 100] on label "ซื้อเครื่องดื่มเมนูต่างๆจากร้านรถเข็นข้างทาง" at bounding box center [193, 103] width 102 height 7
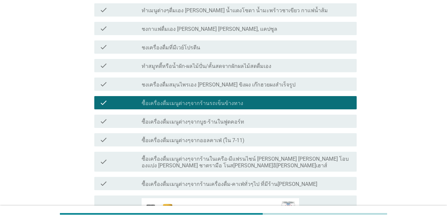
click at [159, 100] on label "ซื้อเครื่องดื่มเมนูต่างๆจากร้านรถเข็นข้างทาง" at bounding box center [193, 103] width 102 height 7
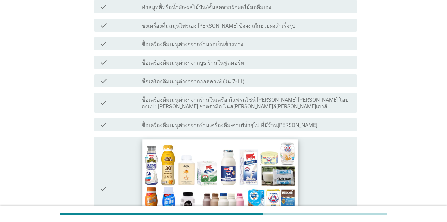
scroll to position [199, 0]
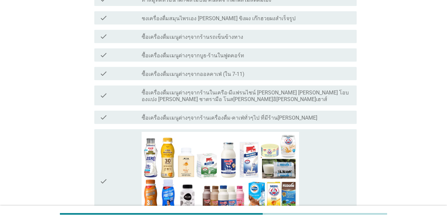
click at [199, 114] on label "ซื้อเครื่องดื่มเมนูต่างๆจากร้านเครื่องดื่ม-คาเฟ่ทั่วๆไป ที่มีร้าน[PERSON_NAME]" at bounding box center [230, 117] width 176 height 7
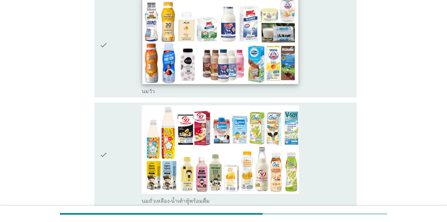
scroll to position [364, 0]
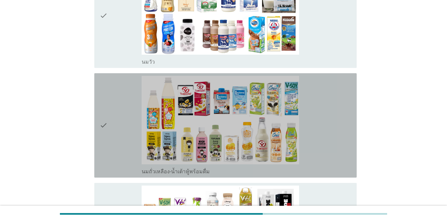
click at [121, 116] on div "check" at bounding box center [121, 125] width 42 height 99
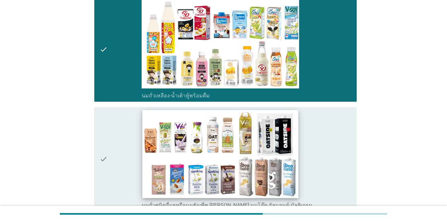
scroll to position [529, 0]
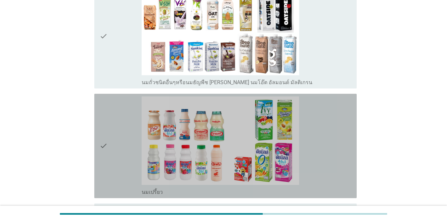
click at [117, 150] on div "check" at bounding box center [121, 145] width 42 height 99
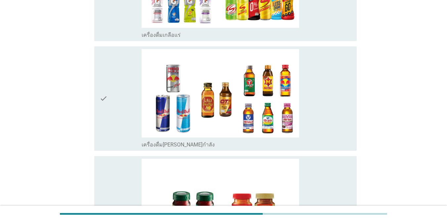
scroll to position [1687, 0]
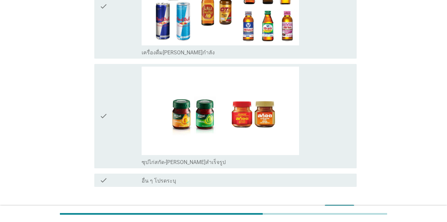
click at [326, 206] on div "ต่อไป" at bounding box center [339, 210] width 19 height 8
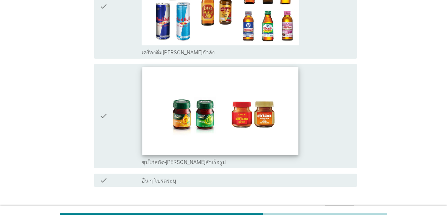
scroll to position [0, 0]
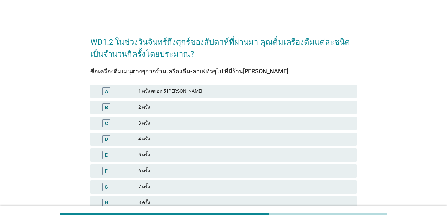
click at [106, 122] on div "C" at bounding box center [106, 122] width 3 height 7
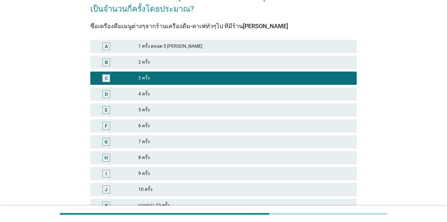
scroll to position [107, 0]
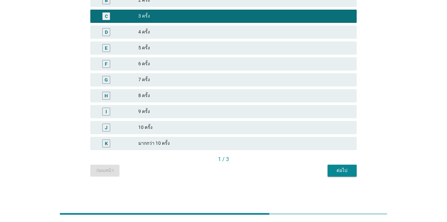
click at [326, 167] on div "ต่อไป" at bounding box center [342, 170] width 19 height 7
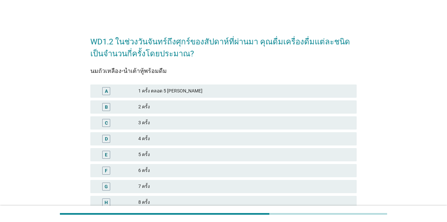
scroll to position [0, 0]
click at [113, 89] on div "A" at bounding box center [106, 91] width 21 height 8
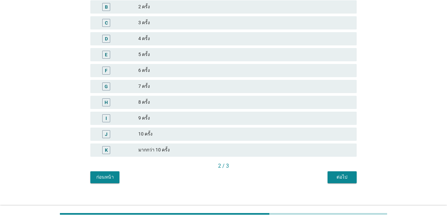
scroll to position [107, 0]
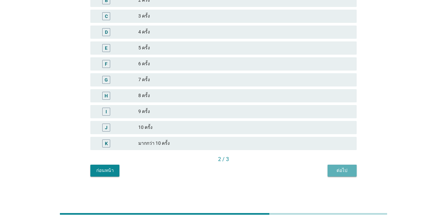
drag, startPoint x: 335, startPoint y: 168, endPoint x: 274, endPoint y: 152, distance: 63.3
click at [326, 168] on div "ต่อไป" at bounding box center [342, 170] width 19 height 7
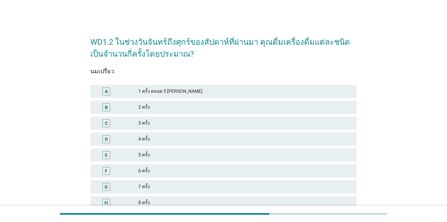
click at [158, 103] on div "2 ครั้ง" at bounding box center [244, 107] width 213 height 8
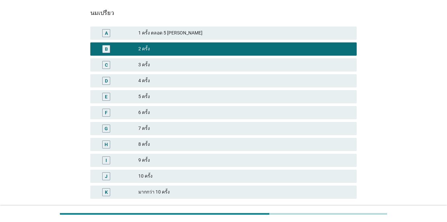
scroll to position [107, 0]
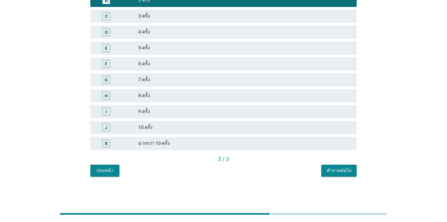
click at [326, 167] on div "คำถามต่อไป" at bounding box center [339, 170] width 25 height 7
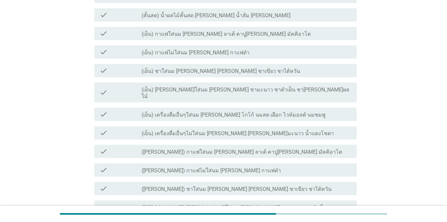
scroll to position [132, 0]
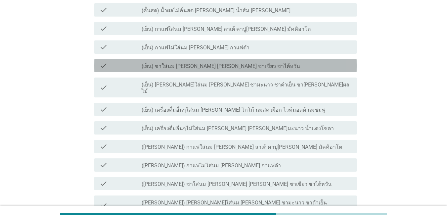
click at [102, 66] on icon "check" at bounding box center [104, 66] width 8 height 8
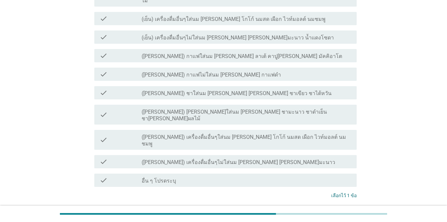
scroll to position [232, 0]
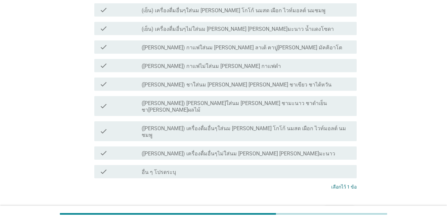
click at [326, 207] on div "ต่อไป" at bounding box center [339, 211] width 19 height 8
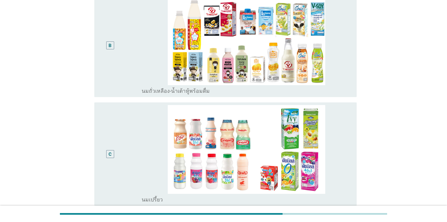
scroll to position [99, 0]
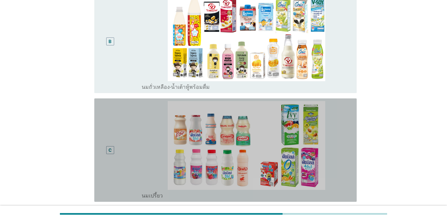
drag, startPoint x: 122, startPoint y: 138, endPoint x: 139, endPoint y: 140, distance: 17.0
click at [122, 138] on div "C" at bounding box center [121, 150] width 42 height 98
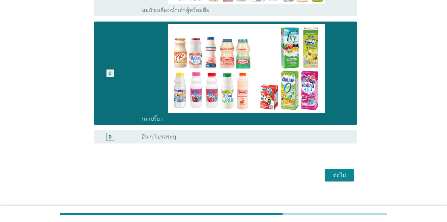
scroll to position [183, 0]
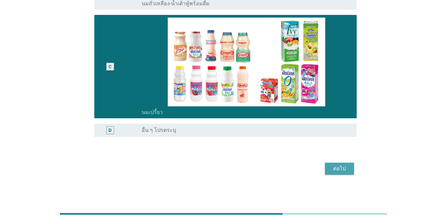
click at [326, 168] on div "ต่อไป" at bounding box center [339, 168] width 19 height 8
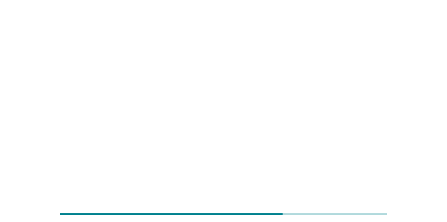
scroll to position [0, 0]
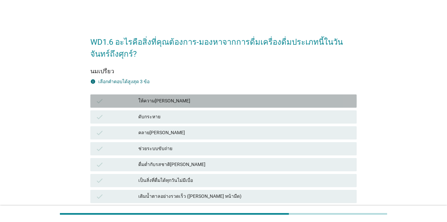
click at [169, 102] on div "ให้ความ[PERSON_NAME]" at bounding box center [244, 101] width 213 height 8
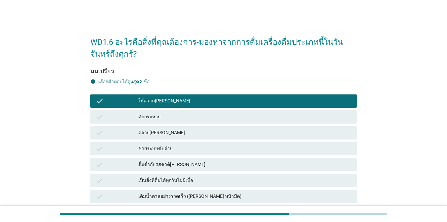
scroll to position [33, 0]
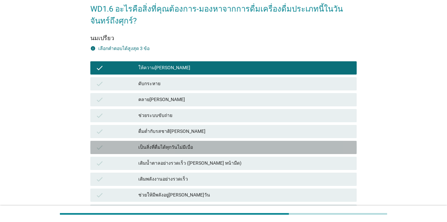
click at [204, 144] on div "เป็นสิ่งที่ดื่มได้ทุกวันไม่มีเบื่อ" at bounding box center [244, 147] width 213 height 8
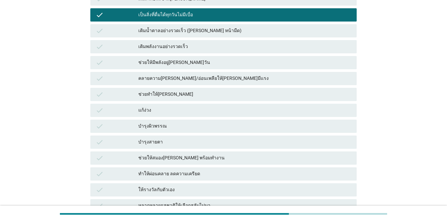
scroll to position [199, 0]
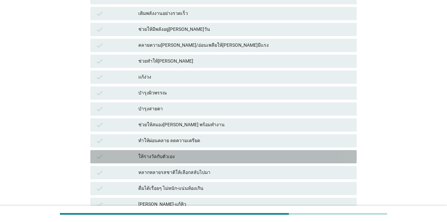
click at [211, 156] on div "ให้รางวัลกับตัวเอง" at bounding box center [244, 157] width 213 height 8
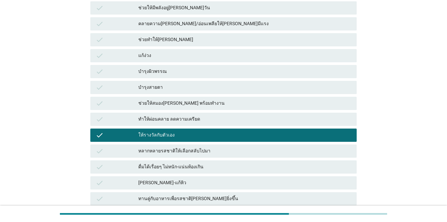
scroll to position [232, 0]
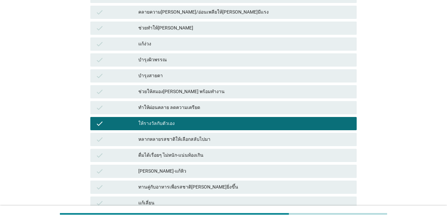
click at [229, 157] on div "ดื่มได้เรื่อยๆ ไม่หนัก-แน่นท้องเกิน" at bounding box center [244, 155] width 213 height 8
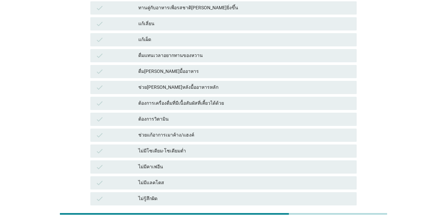
scroll to position [277, 0]
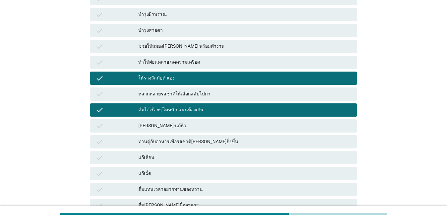
click at [187, 79] on div "ให้รางวัลกับตัวเอง" at bounding box center [244, 78] width 213 height 8
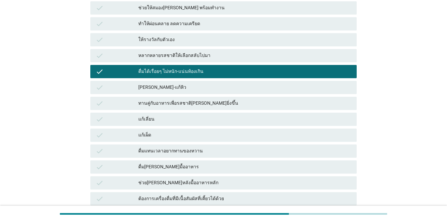
scroll to position [442, 0]
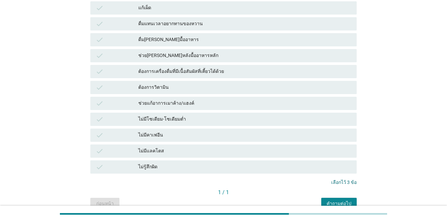
click at [326, 203] on div "คำถามต่อไป" at bounding box center [339, 203] width 25 height 7
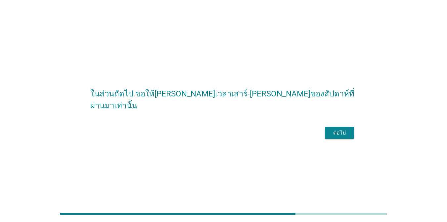
click at [326, 135] on div "ต่อไป" at bounding box center [339, 133] width 19 height 8
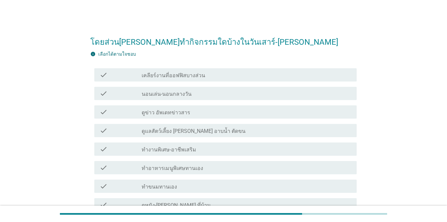
click at [204, 95] on div "check_box_outline_blank นอนเล่น-นอนกลางวัน" at bounding box center [247, 93] width 210 height 8
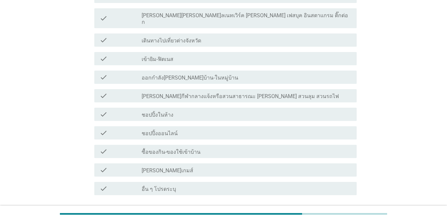
scroll to position [331, 0]
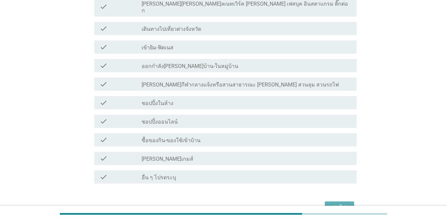
drag, startPoint x: 335, startPoint y: 199, endPoint x: 321, endPoint y: 192, distance: 15.1
click at [326, 203] on div "ต่อไป" at bounding box center [339, 207] width 19 height 8
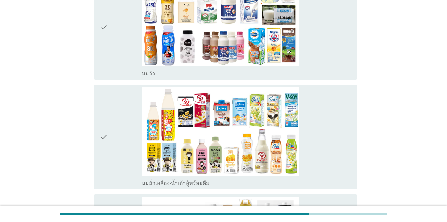
scroll to position [364, 0]
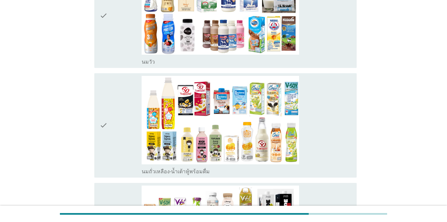
click at [124, 124] on div "check" at bounding box center [121, 125] width 42 height 99
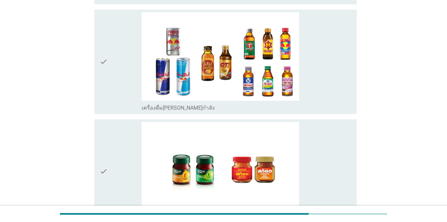
scroll to position [1718, 0]
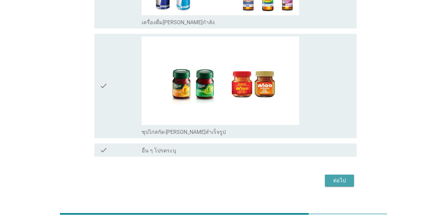
click at [326, 176] on div "ต่อไป" at bounding box center [339, 180] width 19 height 8
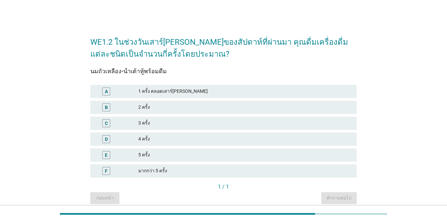
drag, startPoint x: 121, startPoint y: 90, endPoint x: 181, endPoint y: 102, distance: 61.0
click at [121, 90] on div "A" at bounding box center [117, 91] width 43 height 8
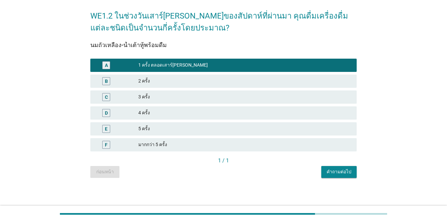
scroll to position [27, 0]
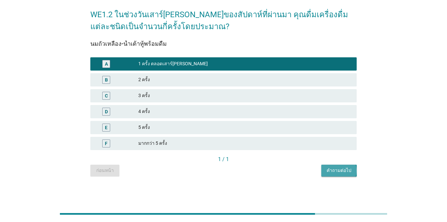
click at [326, 165] on button "คำถามต่อไป" at bounding box center [338, 170] width 35 height 12
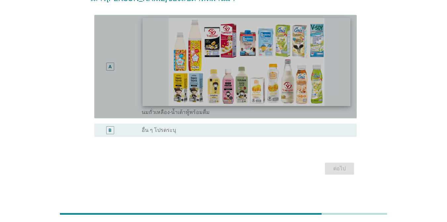
click at [153, 69] on img at bounding box center [247, 62] width 208 height 88
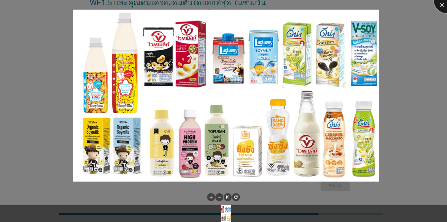
click at [326, 5] on div at bounding box center [447, 0] width 26 height 26
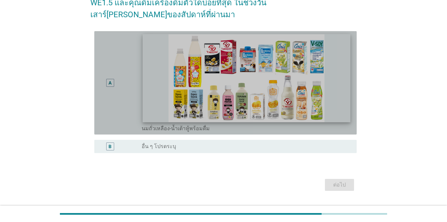
drag, startPoint x: 111, startPoint y: 81, endPoint x: 233, endPoint y: 113, distance: 125.8
click at [111, 82] on div "A" at bounding box center [110, 82] width 3 height 7
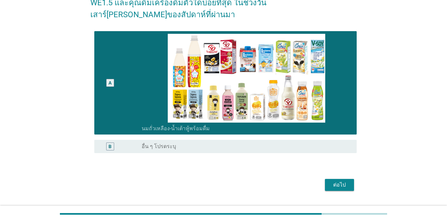
click at [326, 185] on div "ต่อไป" at bounding box center [339, 185] width 19 height 8
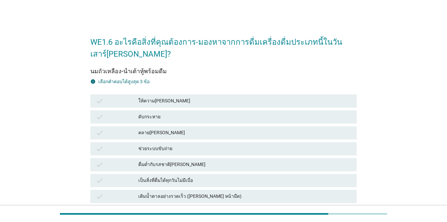
click at [196, 115] on div "ดับกระหาย" at bounding box center [244, 117] width 213 height 8
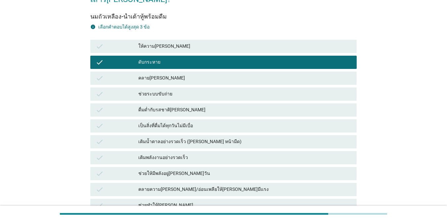
scroll to position [66, 0]
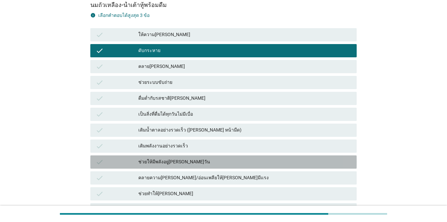
click at [215, 162] on div "ช่วยให้มีพลังอยู่[PERSON_NAME]วัน" at bounding box center [244, 162] width 213 height 8
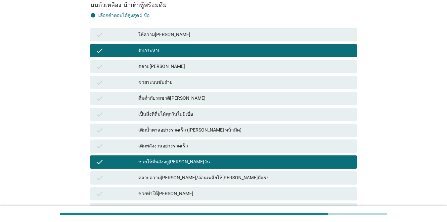
click at [215, 162] on div "ช่วยให้มีพลังอยู่[PERSON_NAME]วัน" at bounding box center [244, 162] width 213 height 8
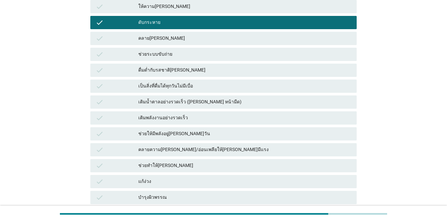
scroll to position [132, 0]
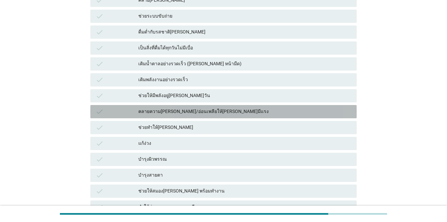
click at [205, 110] on div "คลายความ[PERSON_NAME]/อ่อนเพลียให้[PERSON_NAME]มีแรง" at bounding box center [244, 112] width 213 height 8
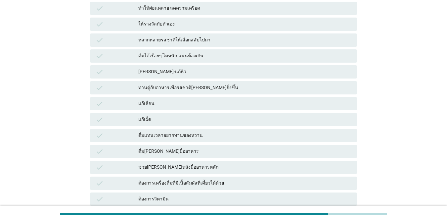
scroll to position [475, 0]
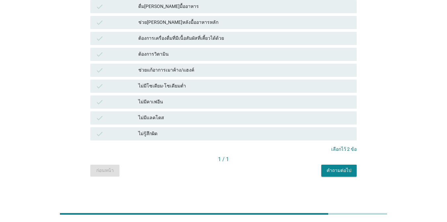
click at [326, 172] on div "คำถามต่อไป" at bounding box center [339, 170] width 25 height 7
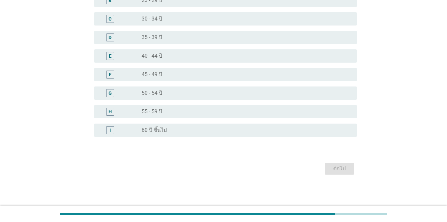
scroll to position [0, 0]
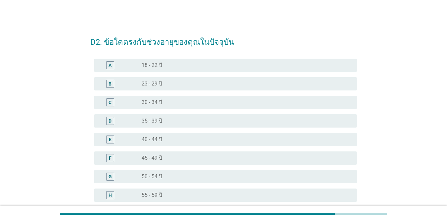
click at [158, 161] on label "45 - 49 ปี" at bounding box center [152, 158] width 21 height 7
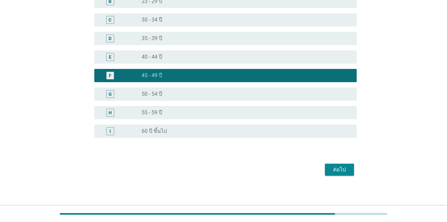
scroll to position [83, 0]
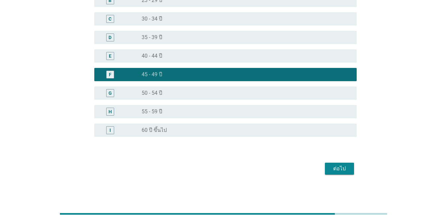
click at [326, 167] on div "ต่อไป" at bounding box center [339, 168] width 19 height 8
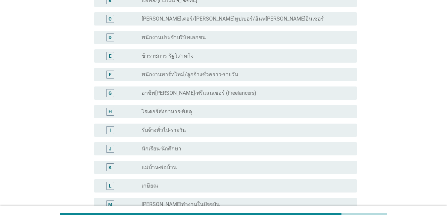
scroll to position [0, 0]
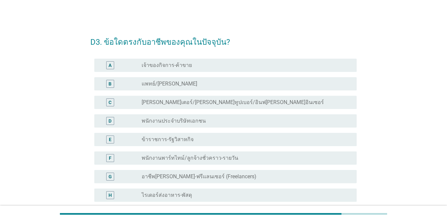
click at [174, 121] on label "พนักงานประจำบริษัทเอกชน" at bounding box center [174, 120] width 64 height 7
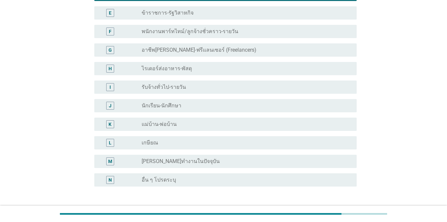
scroll to position [176, 0]
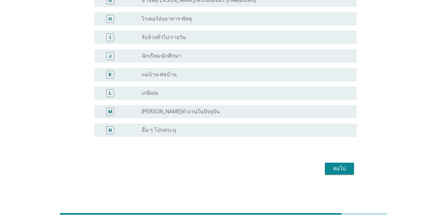
click at [326, 168] on div "ต่อไป" at bounding box center [339, 168] width 19 height 8
